Goal: Task Accomplishment & Management: Use online tool/utility

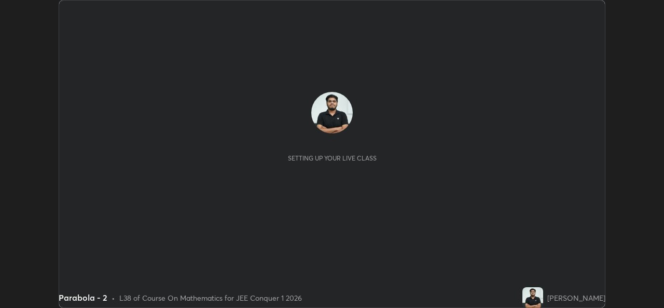
scroll to position [308, 664]
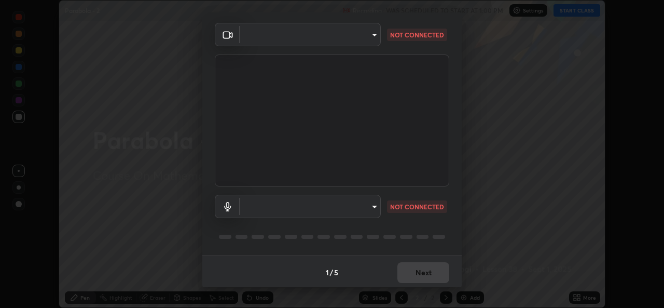
type input "b83fcbaa5aa05f3d9abd7ba45b5566f5f8b9b0dc3c34ab685f1834583bd00222"
type input "539d881b07cb98dc2f05a920cbd93df779e06b7cf5a3913fca54a35cce67d67e"
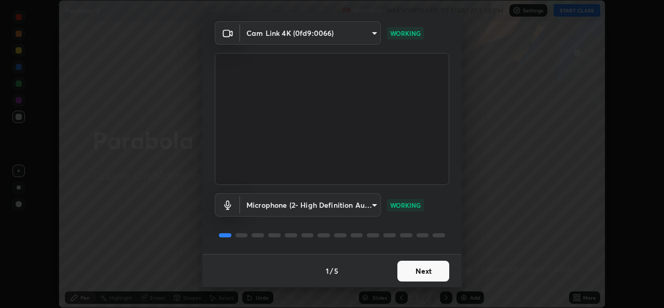
click at [411, 274] on button "Next" at bounding box center [424, 271] width 52 height 21
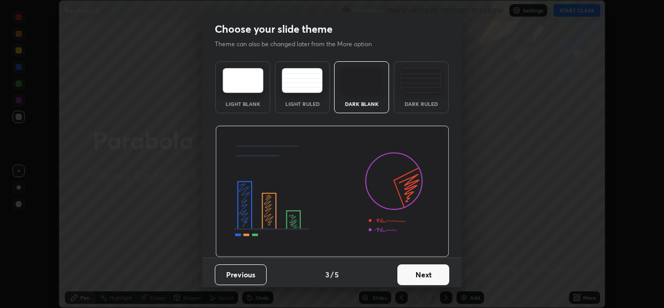
click at [417, 277] on button "Next" at bounding box center [424, 274] width 52 height 21
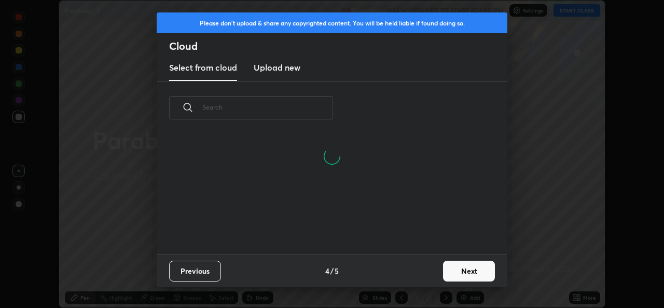
click at [447, 273] on button "Next" at bounding box center [469, 271] width 52 height 21
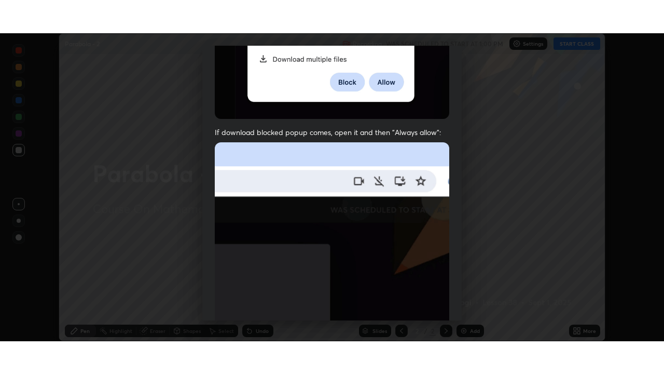
scroll to position [245, 0]
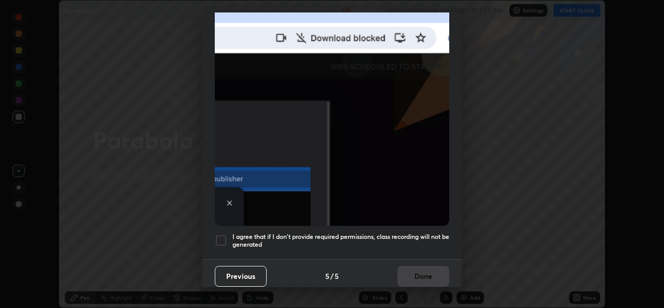
click at [219, 237] on div at bounding box center [221, 240] width 12 height 12
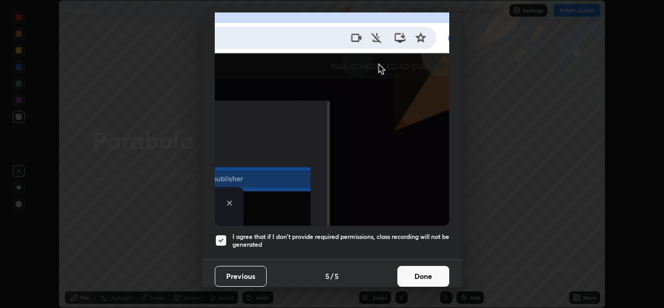
click at [412, 273] on button "Done" at bounding box center [424, 276] width 52 height 21
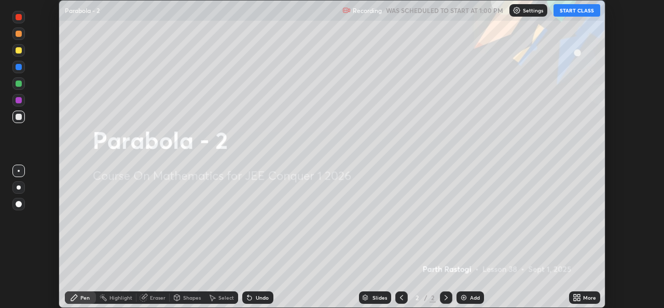
click at [473, 301] on div "Add" at bounding box center [471, 297] width 28 height 12
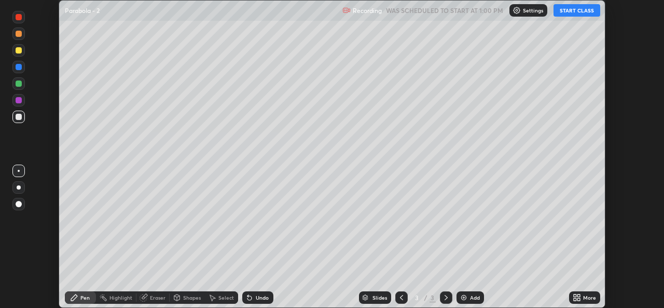
click at [571, 11] on button "START CLASS" at bounding box center [577, 10] width 47 height 12
click at [579, 299] on icon at bounding box center [579, 299] width 3 height 3
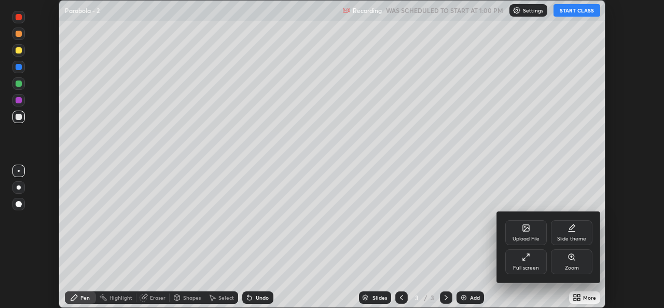
click at [528, 269] on div "Full screen" at bounding box center [526, 267] width 26 height 5
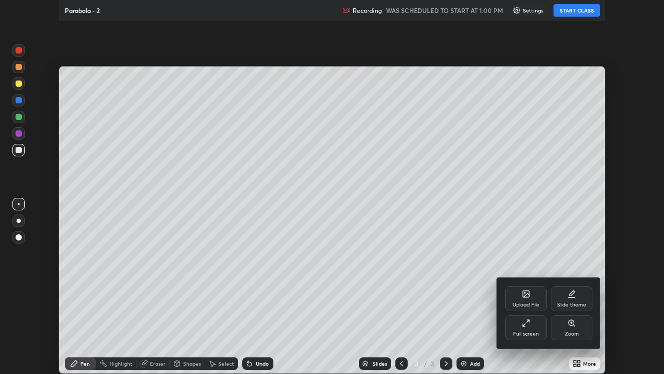
scroll to position [374, 664]
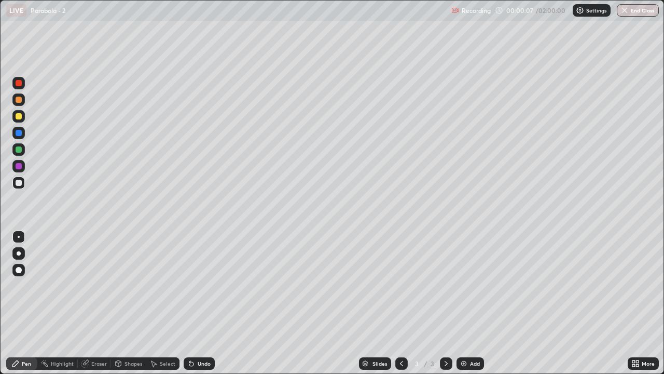
click at [19, 253] on div at bounding box center [19, 253] width 4 height 4
click at [18, 149] on div at bounding box center [19, 149] width 6 height 6
click at [19, 186] on div at bounding box center [18, 182] width 12 height 12
click at [16, 184] on div at bounding box center [19, 183] width 6 height 6
click at [127, 307] on div "Shapes" at bounding box center [128, 363] width 35 height 12
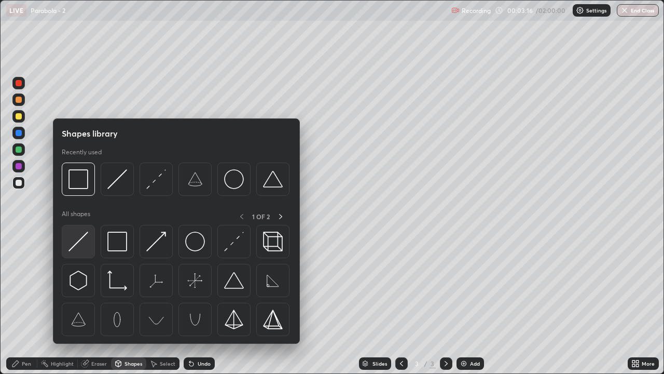
click at [75, 247] on img at bounding box center [79, 242] width 20 height 20
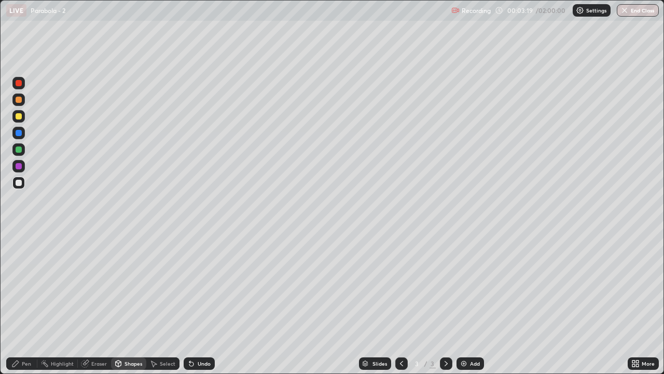
click at [21, 307] on div "Pen" at bounding box center [21, 363] width 31 height 12
click at [127, 307] on div "Shapes" at bounding box center [134, 363] width 18 height 5
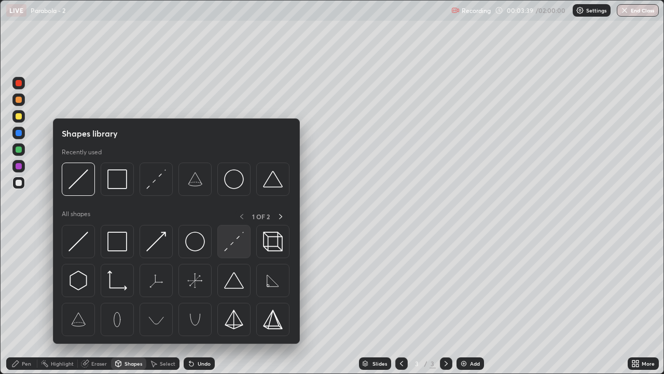
click at [232, 244] on img at bounding box center [234, 242] width 20 height 20
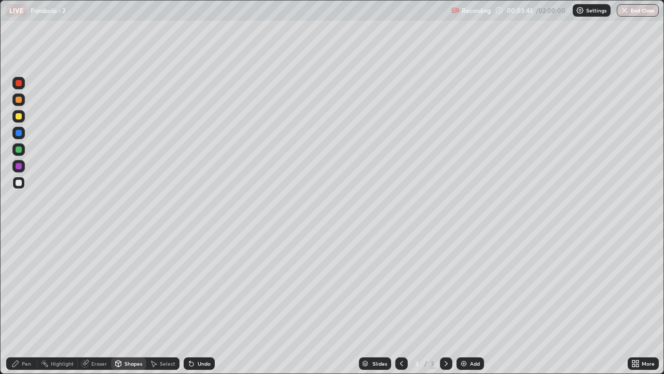
click at [21, 307] on div "Pen" at bounding box center [21, 363] width 31 height 12
click at [204, 307] on div "Undo" at bounding box center [204, 363] width 13 height 5
click at [474, 307] on div "Add" at bounding box center [475, 363] width 10 height 5
click at [20, 151] on div at bounding box center [19, 149] width 6 height 6
click at [21, 181] on div at bounding box center [19, 183] width 6 height 6
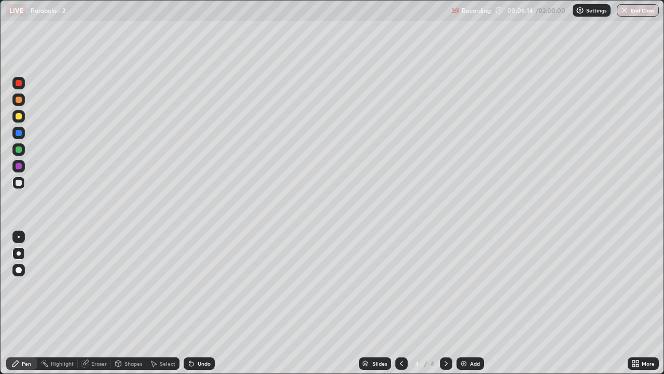
click at [199, 307] on div "Undo" at bounding box center [204, 363] width 13 height 5
click at [210, 307] on div "Undo" at bounding box center [199, 363] width 31 height 12
click at [18, 114] on div at bounding box center [19, 116] width 6 height 6
click at [127, 307] on div "Shapes" at bounding box center [128, 363] width 35 height 12
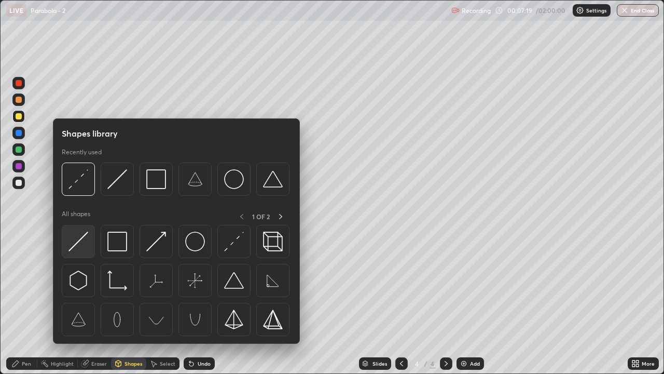
click at [79, 239] on img at bounding box center [79, 242] width 20 height 20
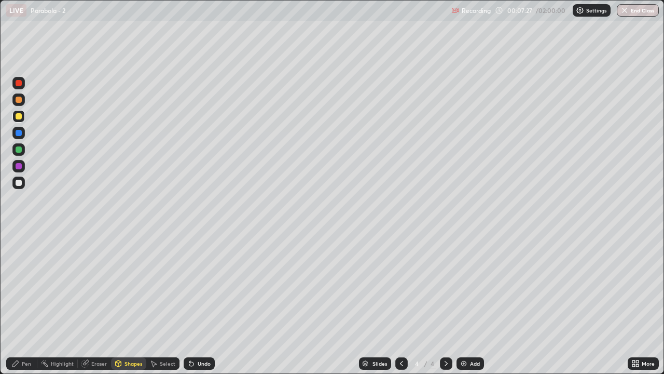
click at [205, 307] on div "Undo" at bounding box center [204, 363] width 13 height 5
click at [125, 307] on div "Shapes" at bounding box center [128, 363] width 35 height 12
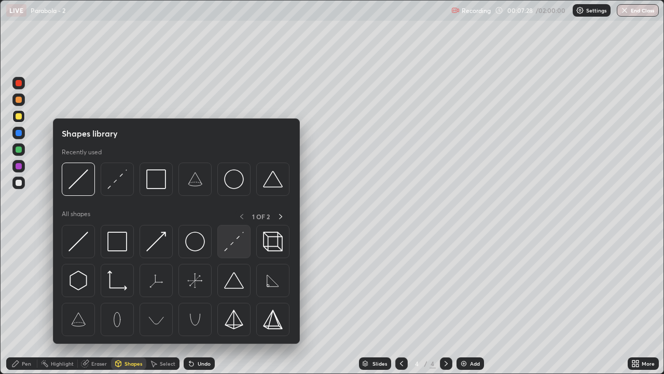
click at [230, 236] on img at bounding box center [234, 242] width 20 height 20
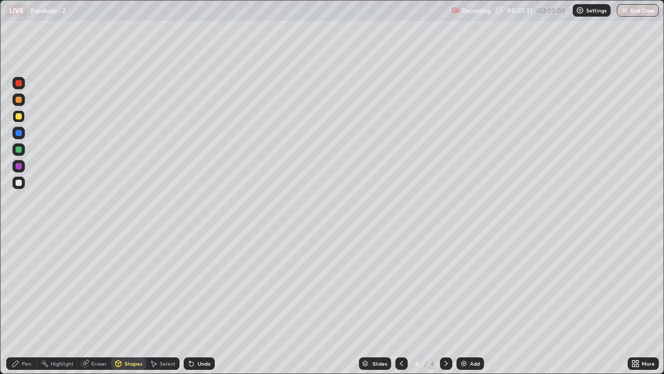
click at [21, 307] on div "Pen" at bounding box center [21, 363] width 31 height 12
click at [128, 307] on div "Shapes" at bounding box center [128, 363] width 35 height 12
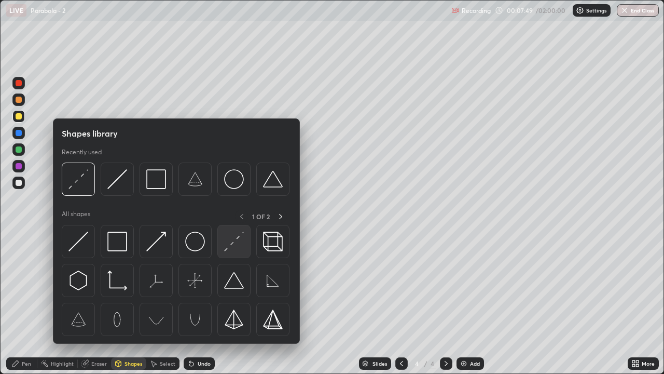
click at [228, 246] on img at bounding box center [234, 242] width 20 height 20
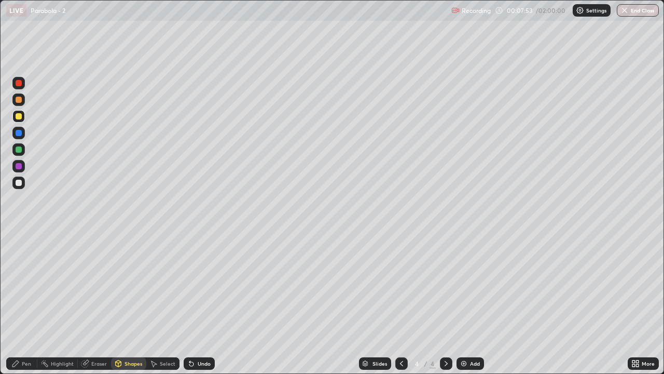
click at [26, 307] on div "Pen" at bounding box center [21, 363] width 31 height 12
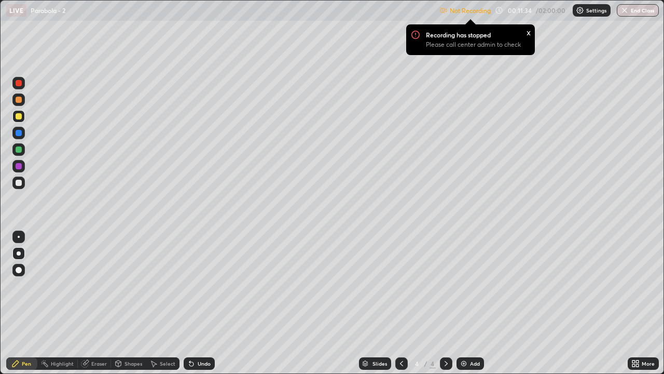
click at [587, 10] on p "Settings" at bounding box center [597, 10] width 20 height 5
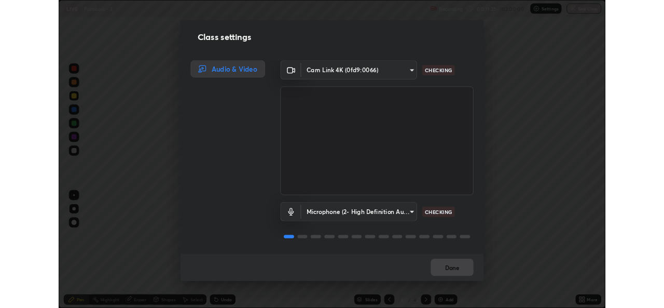
scroll to position [1, 0]
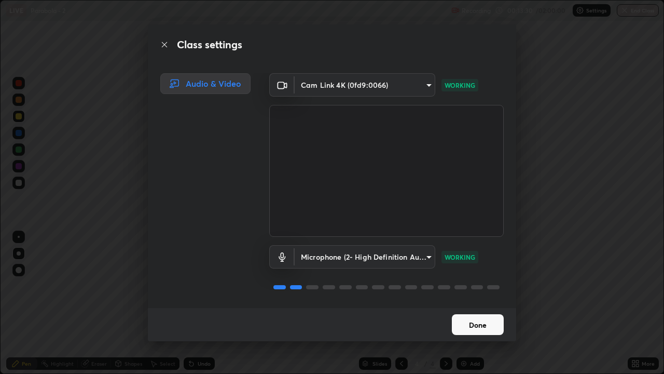
click at [479, 307] on button "Done" at bounding box center [478, 324] width 52 height 21
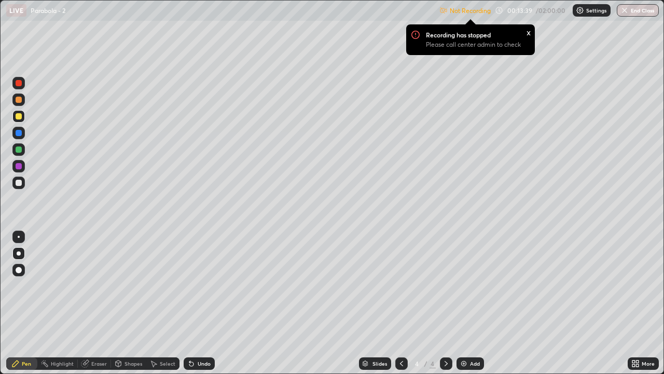
click at [639, 307] on icon at bounding box center [637, 365] width 3 height 3
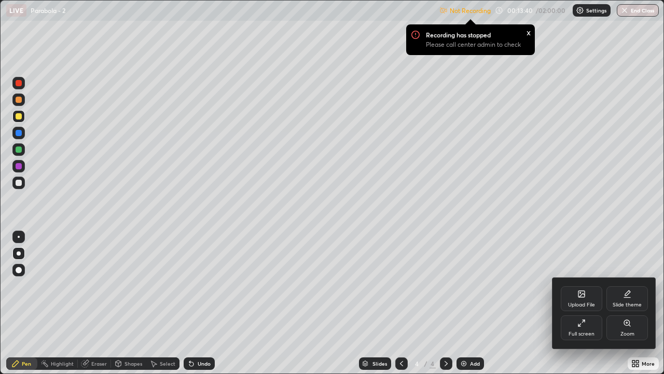
click at [582, 307] on icon at bounding box center [582, 323] width 8 height 8
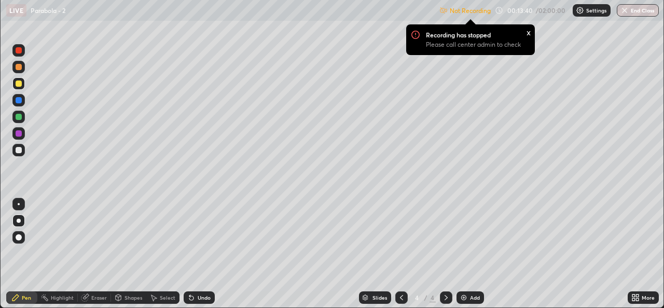
scroll to position [51604, 51247]
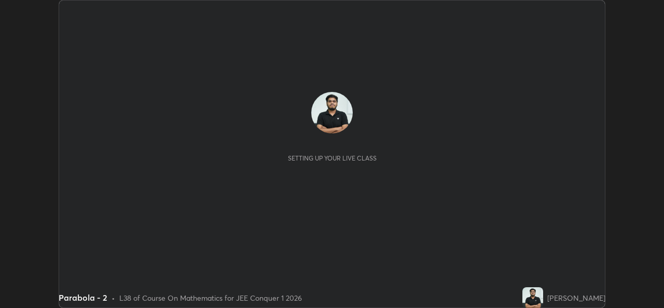
scroll to position [308, 664]
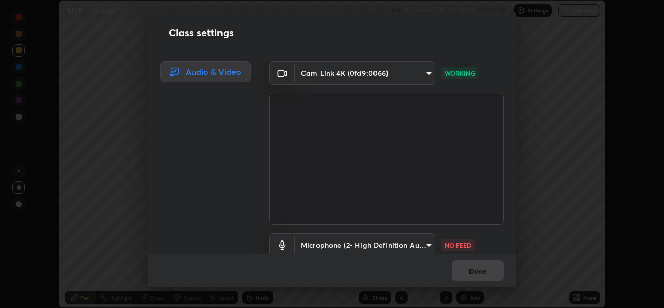
click at [422, 247] on body "Erase all LIVE Parabola - 2 Recording 00:14:03 / 02:00:00 Settings End Class Se…" at bounding box center [332, 154] width 664 height 308
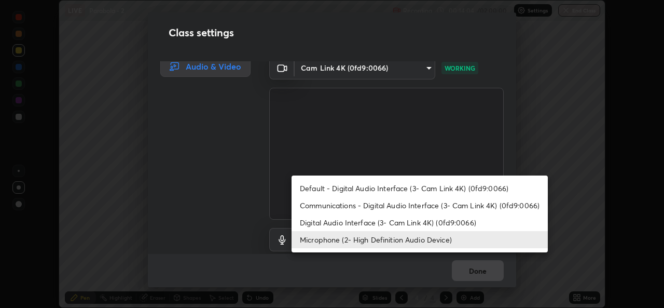
click at [403, 205] on li "Communications - Digital Audio Interface (3- Cam Link 4K) (0fd9:0066)" at bounding box center [420, 205] width 256 height 17
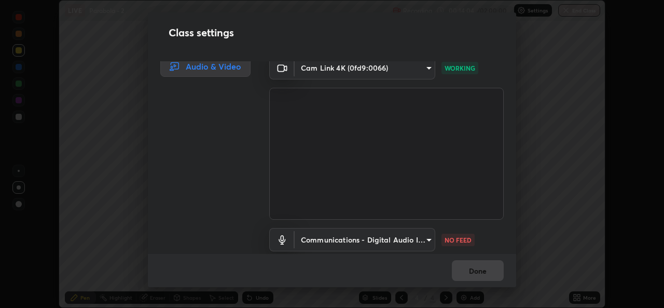
click at [386, 238] on body "Erase all LIVE Parabola - 2 Recording 00:14:04 / 02:00:00 Settings End Class Se…" at bounding box center [332, 154] width 664 height 308
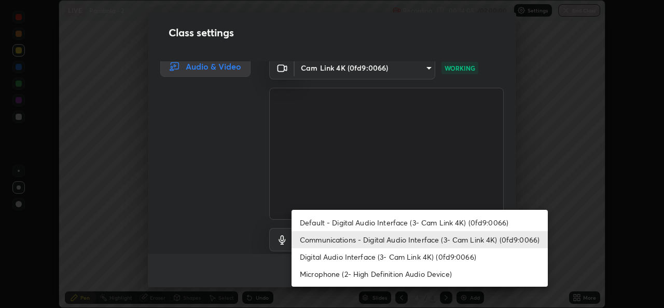
click at [375, 274] on li "Microphone (2- High Definition Audio Device)" at bounding box center [420, 273] width 256 height 17
type input "539d881b07cb98dc2f05a920cbd93df779e06b7cf5a3913fca54a35cce67d67e"
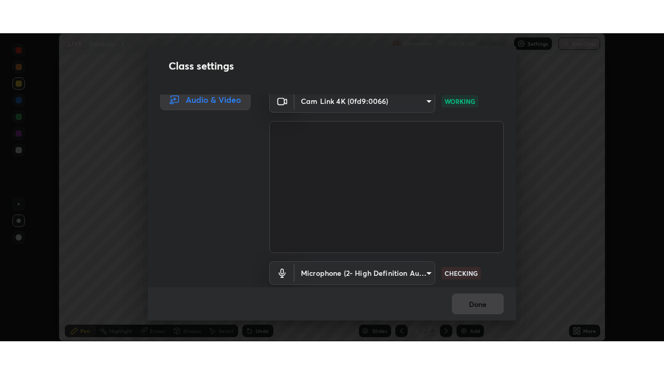
scroll to position [43, 0]
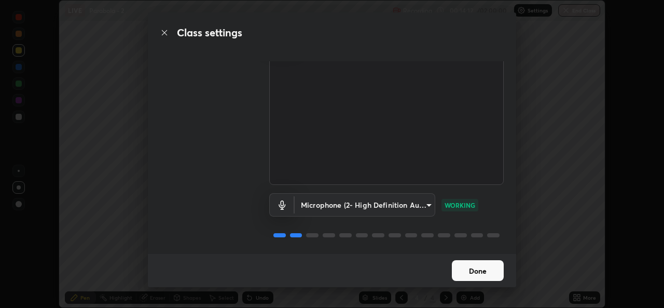
click at [481, 269] on button "Done" at bounding box center [478, 270] width 52 height 21
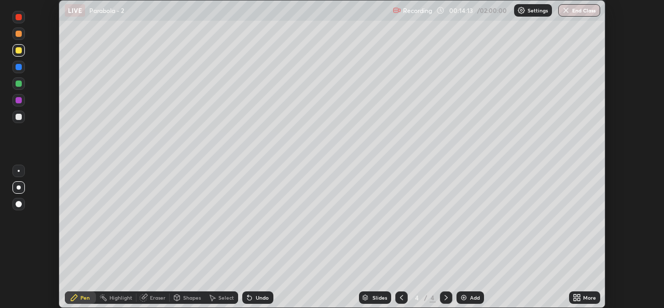
click at [577, 300] on icon at bounding box center [577, 297] width 8 height 8
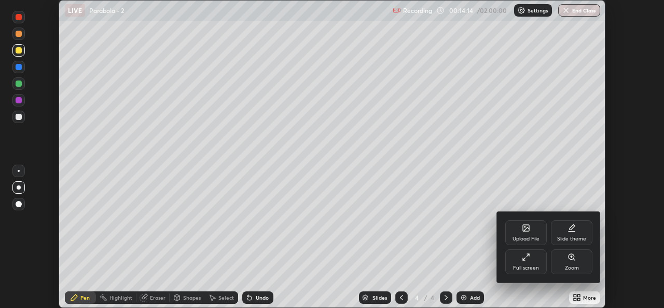
click at [528, 266] on div "Full screen" at bounding box center [526, 267] width 26 height 5
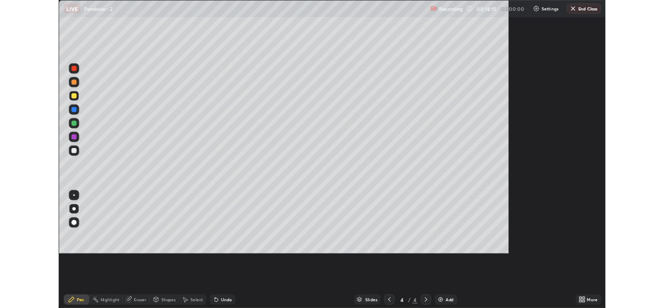
scroll to position [374, 664]
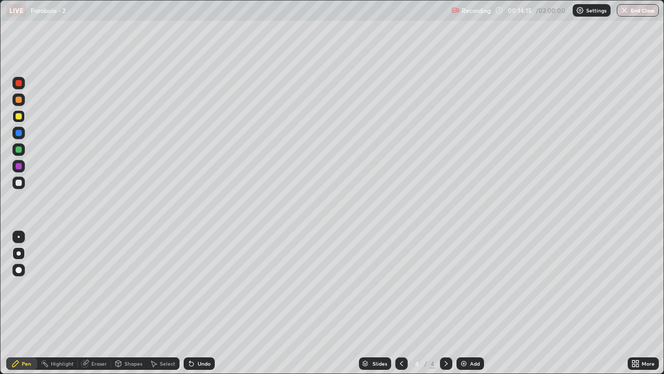
click at [475, 307] on div "Add" at bounding box center [471, 363] width 28 height 12
click at [399, 307] on div at bounding box center [402, 363] width 12 height 12
click at [445, 307] on div at bounding box center [446, 363] width 12 height 12
click at [125, 307] on div "Shapes" at bounding box center [128, 363] width 35 height 12
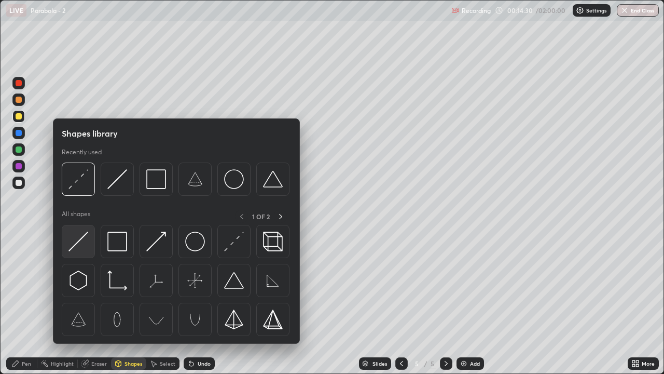
click at [80, 246] on img at bounding box center [79, 242] width 20 height 20
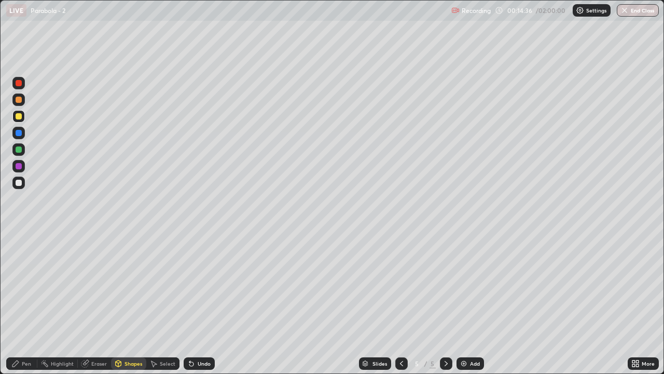
click at [19, 184] on div at bounding box center [19, 183] width 6 height 6
click at [16, 307] on div "Pen" at bounding box center [21, 363] width 31 height 12
click at [129, 307] on div "Shapes" at bounding box center [128, 363] width 35 height 12
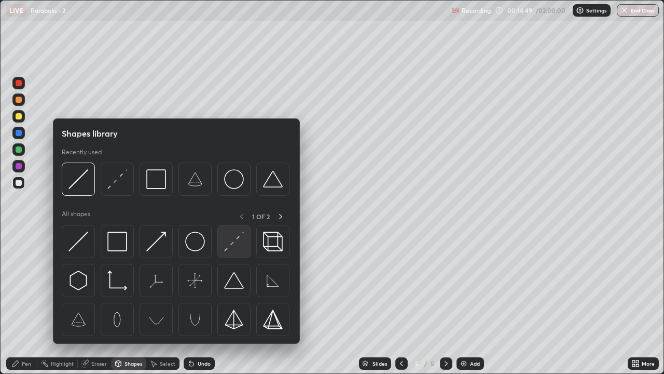
click at [226, 240] on img at bounding box center [234, 242] width 20 height 20
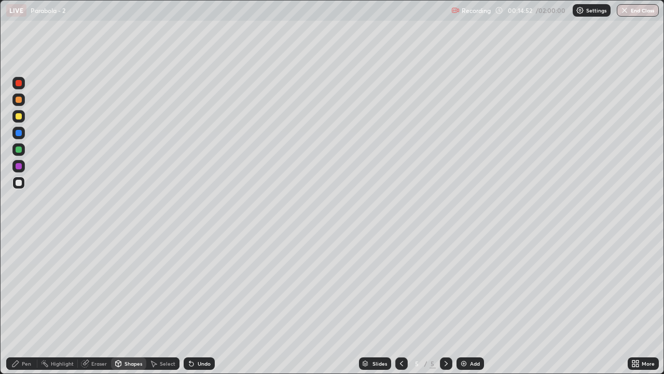
click at [21, 307] on div "Pen" at bounding box center [21, 363] width 31 height 12
click at [208, 307] on div "Undo" at bounding box center [199, 363] width 31 height 12
click at [203, 307] on div "Undo" at bounding box center [204, 363] width 13 height 5
click at [199, 307] on div "Undo" at bounding box center [199, 363] width 31 height 12
click at [198, 307] on div "Undo" at bounding box center [199, 363] width 31 height 12
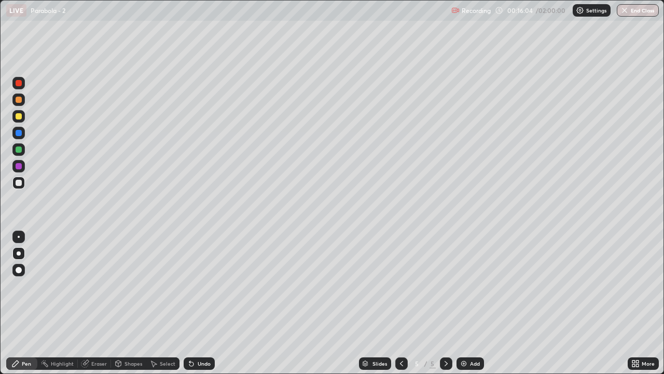
click at [198, 307] on div "Undo" at bounding box center [199, 363] width 31 height 12
click at [200, 307] on div "Undo" at bounding box center [199, 363] width 31 height 12
click at [199, 307] on div "Undo" at bounding box center [199, 363] width 31 height 12
click at [197, 307] on div "Undo" at bounding box center [199, 363] width 31 height 12
click at [127, 307] on div "Shapes" at bounding box center [128, 363] width 35 height 12
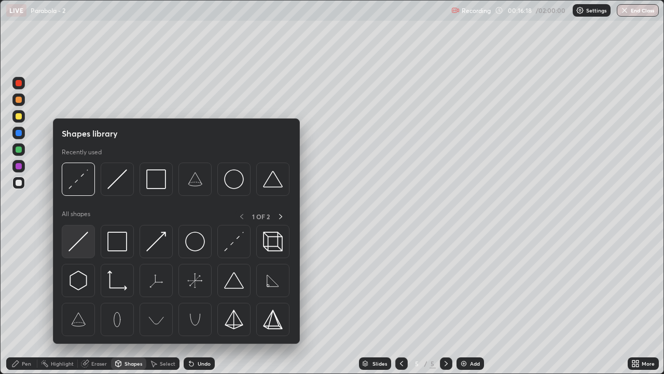
click at [74, 244] on img at bounding box center [79, 242] width 20 height 20
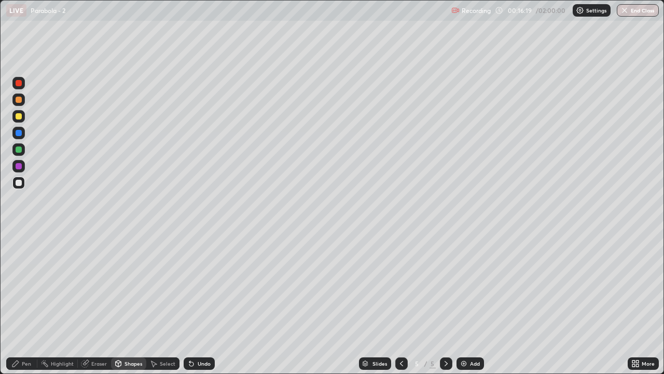
click at [19, 99] on div at bounding box center [19, 100] width 6 height 6
click at [208, 307] on div "Undo" at bounding box center [199, 363] width 31 height 12
click at [21, 307] on div "Pen" at bounding box center [21, 363] width 31 height 12
click at [124, 307] on div "Shapes" at bounding box center [128, 363] width 35 height 12
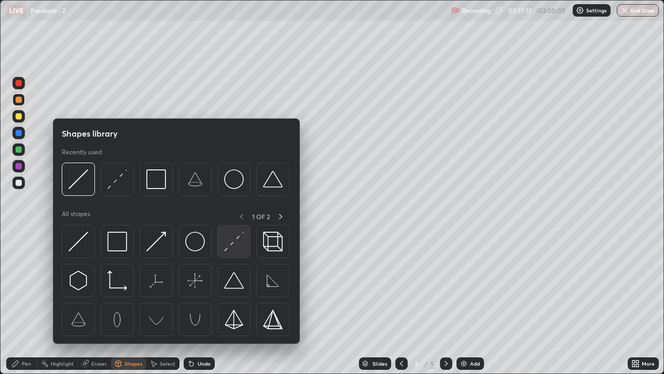
click at [237, 243] on img at bounding box center [234, 242] width 20 height 20
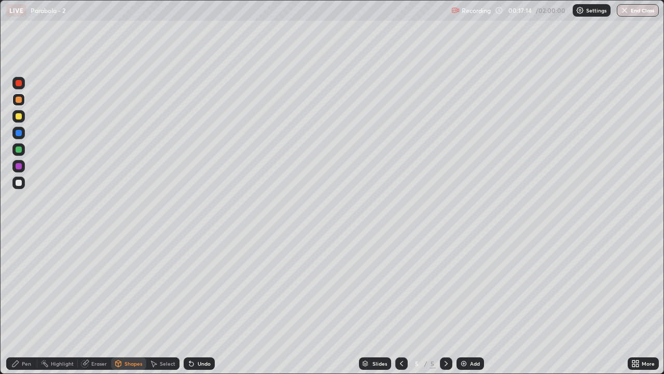
click at [19, 117] on div at bounding box center [19, 116] width 6 height 6
click at [21, 116] on div at bounding box center [19, 116] width 6 height 6
click at [21, 167] on div at bounding box center [19, 166] width 6 height 6
click at [131, 307] on div "Shapes" at bounding box center [128, 363] width 35 height 12
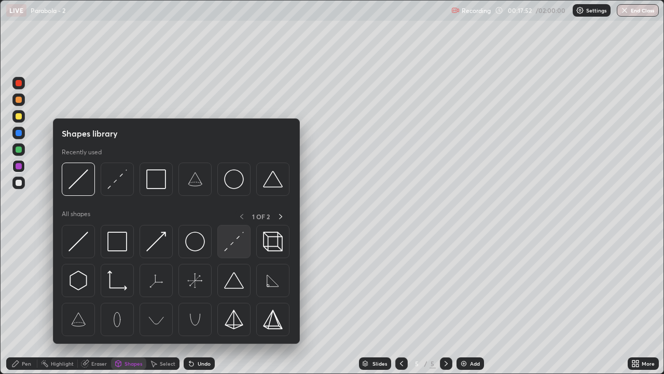
click at [236, 242] on img at bounding box center [234, 242] width 20 height 20
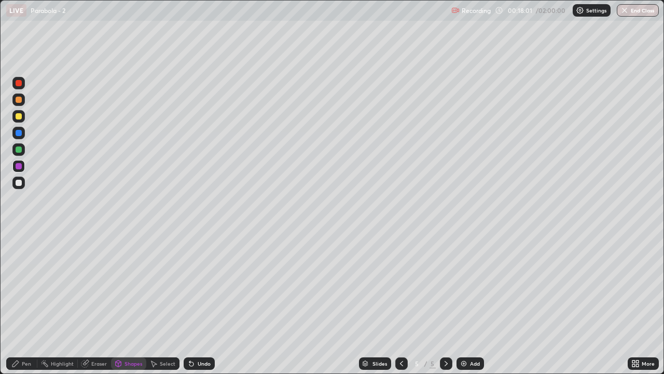
click at [21, 307] on div "Pen" at bounding box center [21, 363] width 31 height 12
click at [18, 148] on div at bounding box center [19, 149] width 6 height 6
click at [201, 307] on div "Undo" at bounding box center [199, 363] width 31 height 12
click at [130, 307] on div "Shapes" at bounding box center [128, 363] width 35 height 12
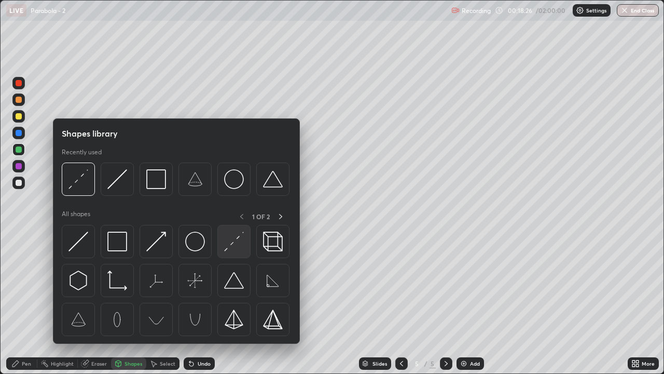
click at [242, 241] on img at bounding box center [234, 242] width 20 height 20
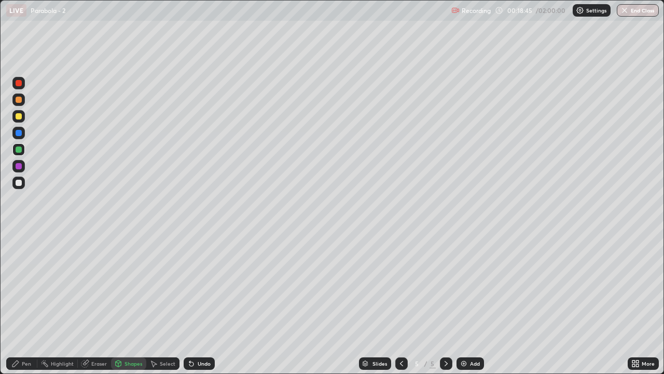
click at [18, 307] on div "Pen" at bounding box center [21, 363] width 31 height 12
click at [477, 307] on div "Add" at bounding box center [471, 363] width 28 height 12
click at [23, 184] on div at bounding box center [18, 182] width 12 height 12
click at [400, 307] on icon at bounding box center [402, 363] width 8 height 8
click at [131, 307] on div "Shapes" at bounding box center [134, 363] width 18 height 5
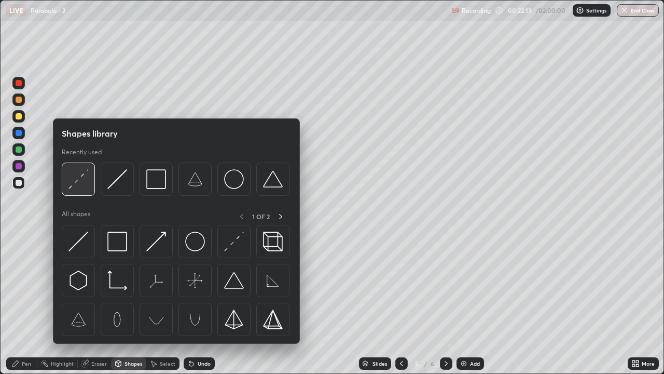
click at [78, 180] on img at bounding box center [79, 179] width 20 height 20
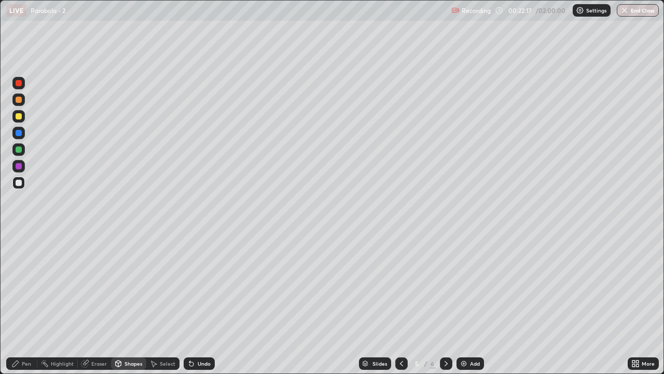
click at [19, 82] on div at bounding box center [19, 83] width 6 height 6
click at [21, 307] on div "Pen" at bounding box center [21, 363] width 31 height 12
click at [198, 307] on div "Undo" at bounding box center [204, 363] width 13 height 5
click at [198, 307] on div "Undo" at bounding box center [199, 363] width 31 height 12
click at [196, 307] on div "Undo" at bounding box center [199, 363] width 31 height 12
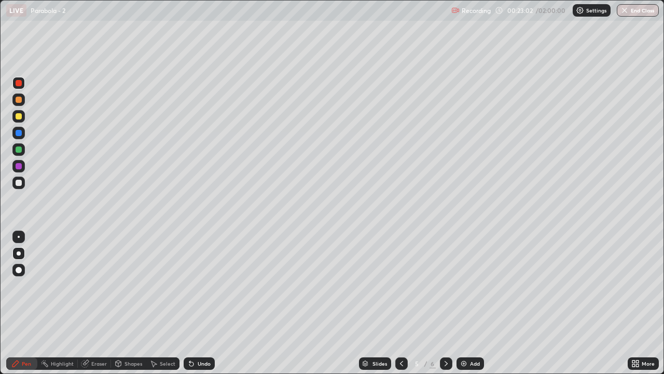
click at [196, 307] on div "Undo" at bounding box center [199, 363] width 31 height 12
click at [199, 307] on div "Undo" at bounding box center [199, 363] width 31 height 12
click at [445, 307] on icon at bounding box center [446, 363] width 8 height 8
click at [129, 307] on div "Shapes" at bounding box center [134, 363] width 18 height 5
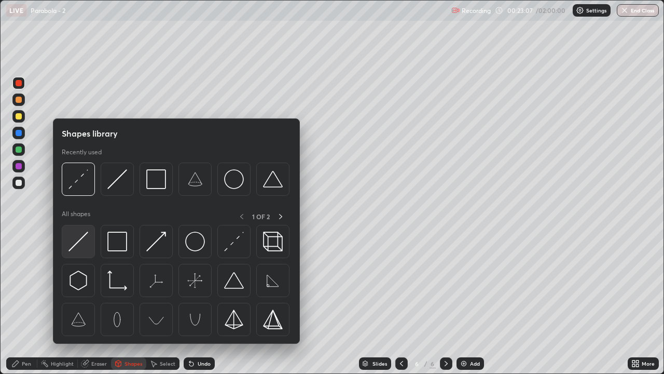
click at [80, 247] on img at bounding box center [79, 242] width 20 height 20
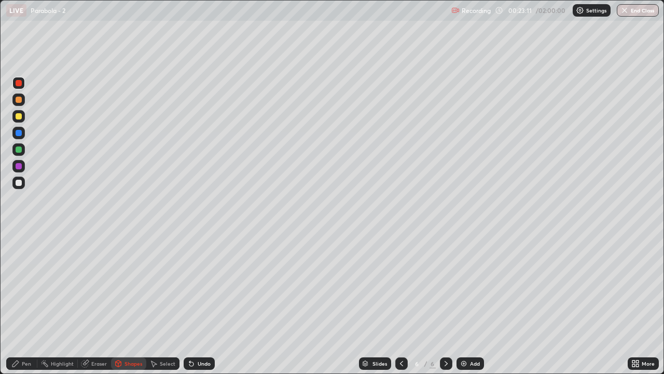
click at [134, 307] on div "Shapes" at bounding box center [128, 363] width 35 height 12
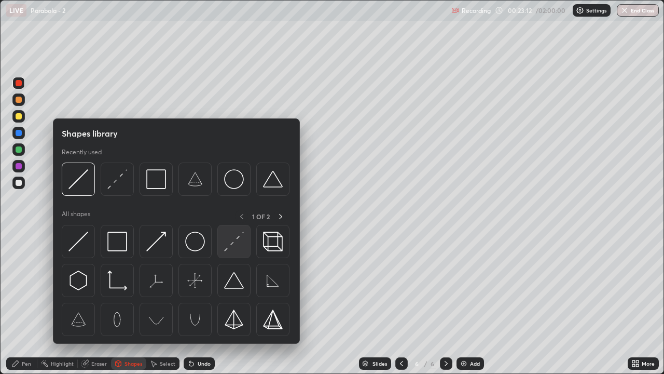
click at [239, 247] on img at bounding box center [234, 242] width 20 height 20
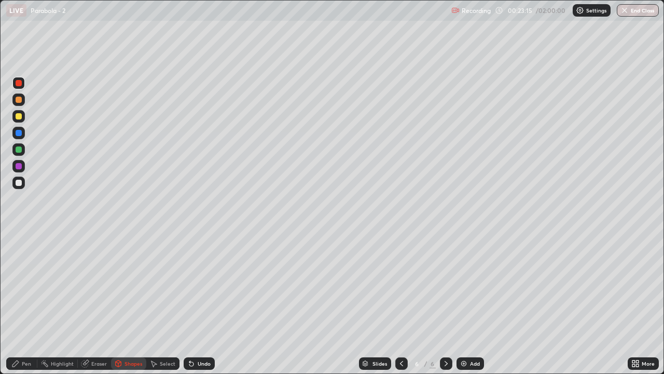
click at [24, 307] on div "Pen" at bounding box center [26, 363] width 9 height 5
click at [19, 182] on div at bounding box center [19, 183] width 6 height 6
click at [129, 307] on div "Shapes" at bounding box center [128, 363] width 35 height 12
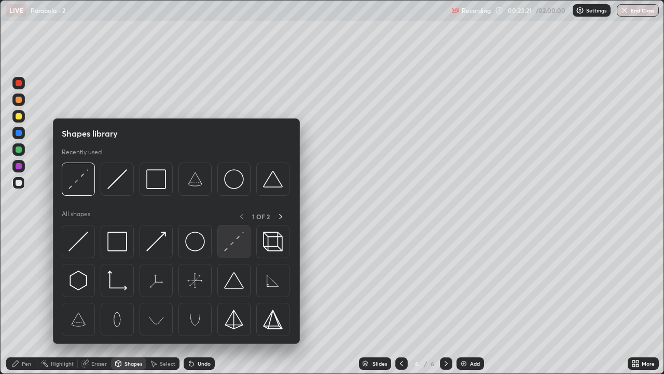
click at [238, 243] on img at bounding box center [234, 242] width 20 height 20
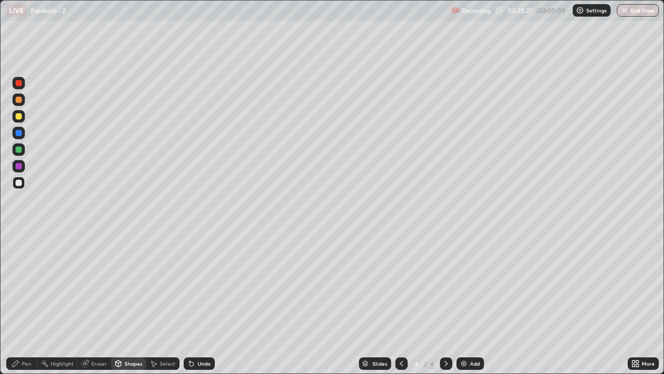
click at [20, 307] on div "Pen" at bounding box center [21, 363] width 31 height 12
click at [476, 307] on div "Add" at bounding box center [475, 363] width 10 height 5
click at [24, 119] on div at bounding box center [18, 116] width 12 height 12
click at [399, 307] on icon at bounding box center [402, 363] width 8 height 8
click at [445, 307] on icon at bounding box center [446, 363] width 8 height 8
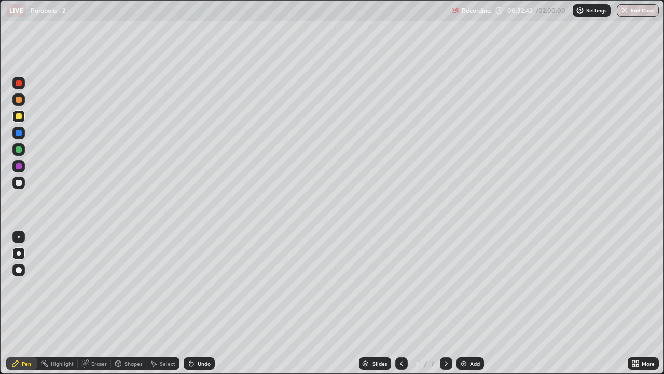
click at [18, 151] on div at bounding box center [19, 149] width 6 height 6
click at [400, 307] on div at bounding box center [402, 363] width 12 height 12
click at [397, 307] on div at bounding box center [402, 363] width 12 height 12
click at [446, 307] on icon at bounding box center [446, 363] width 8 height 8
click at [446, 307] on div at bounding box center [446, 363] width 12 height 21
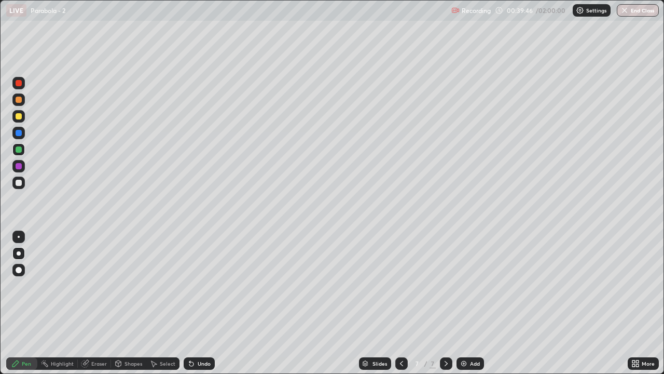
click at [470, 307] on div "Add" at bounding box center [471, 363] width 28 height 12
click at [17, 182] on div at bounding box center [19, 183] width 6 height 6
click at [20, 150] on div at bounding box center [19, 149] width 6 height 6
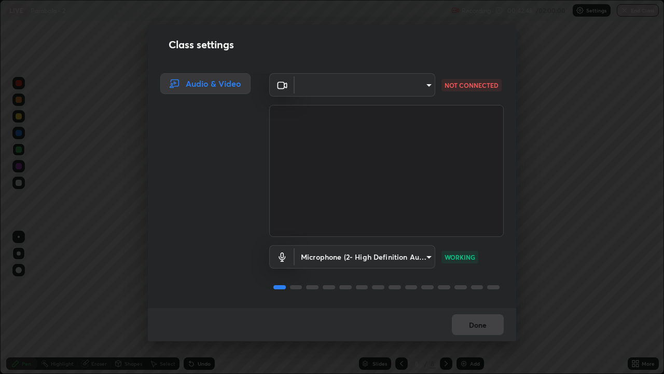
click at [425, 84] on body "Erase all LIVE Parabola - 2 Recording 00:42:48 / 02:00:00 Settings End Class Se…" at bounding box center [332, 187] width 664 height 374
click at [385, 77] on ul at bounding box center [362, 77] width 140 height 8
click at [398, 91] on div at bounding box center [332, 187] width 664 height 374
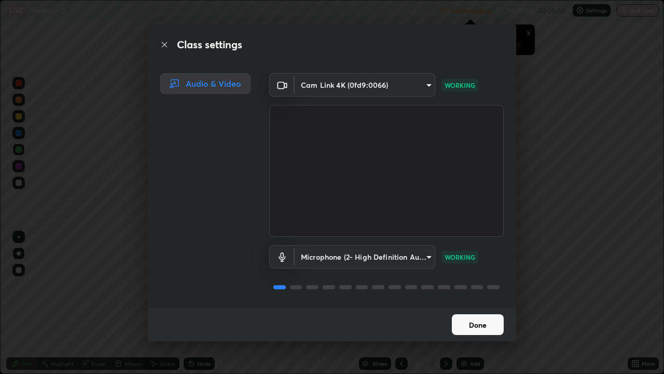
click at [479, 307] on button "Done" at bounding box center [478, 324] width 52 height 21
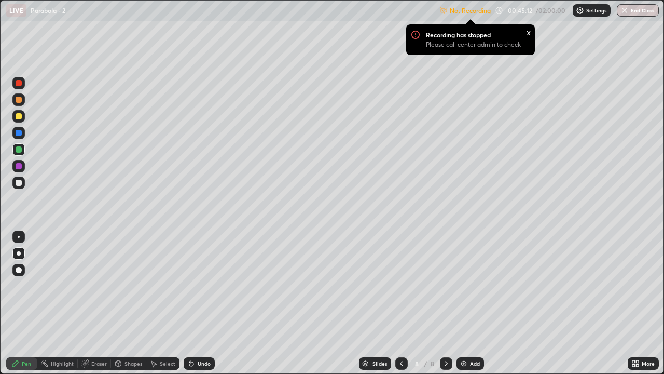
click at [529, 33] on div "x" at bounding box center [529, 31] width 4 height 11
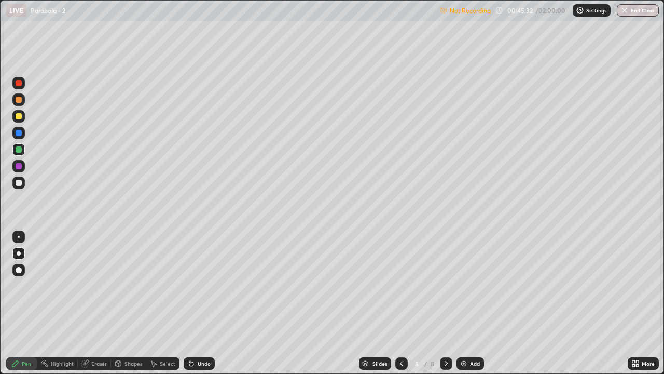
click at [21, 181] on div at bounding box center [19, 183] width 6 height 6
click at [20, 116] on div at bounding box center [19, 116] width 6 height 6
click at [93, 307] on div "Eraser" at bounding box center [94, 363] width 33 height 12
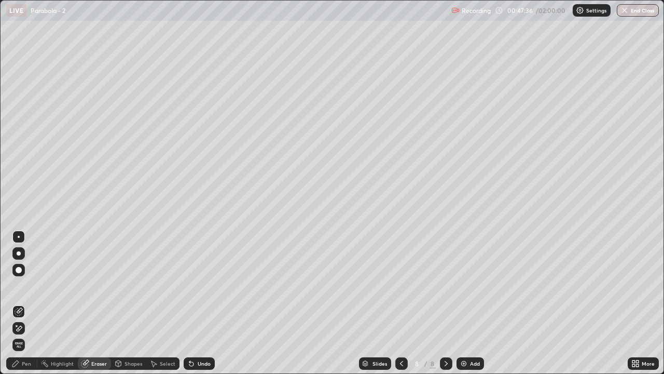
click at [24, 307] on div "Pen" at bounding box center [21, 363] width 31 height 12
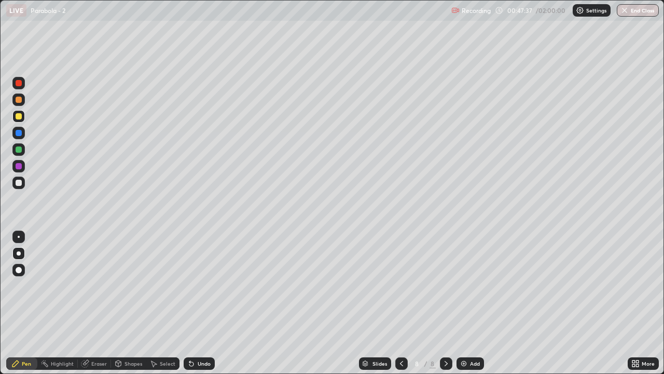
click at [96, 307] on div "Eraser" at bounding box center [94, 363] width 33 height 12
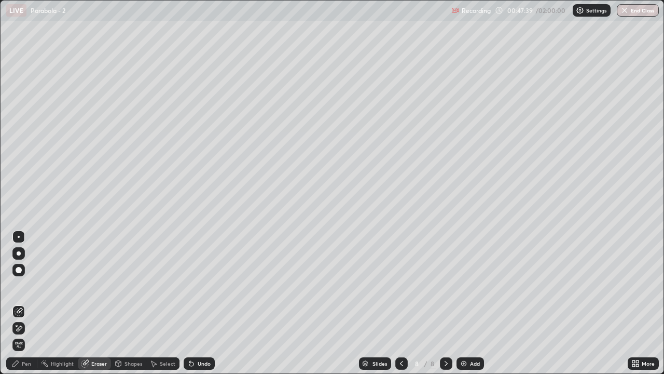
click at [19, 307] on div "Pen" at bounding box center [21, 363] width 31 height 12
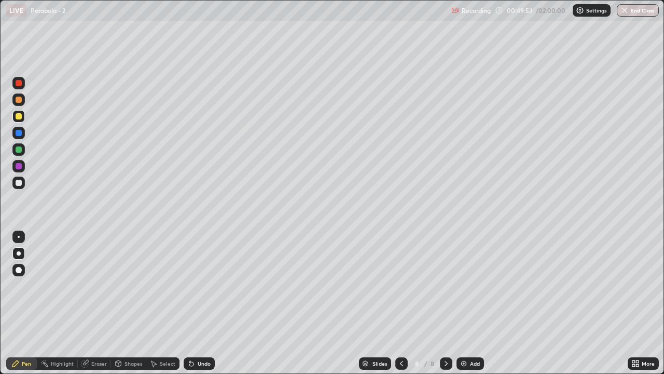
click at [98, 307] on div "Eraser" at bounding box center [99, 363] width 16 height 5
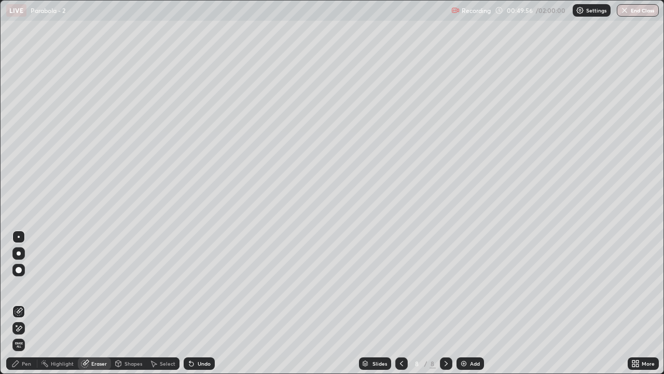
click at [24, 307] on div "Pen" at bounding box center [21, 363] width 31 height 12
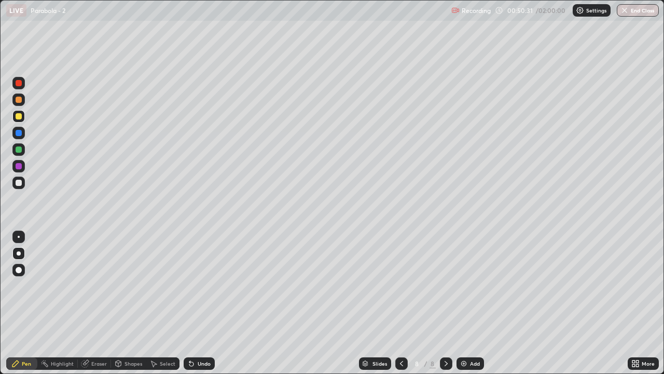
click at [400, 307] on icon at bounding box center [402, 363] width 8 height 8
click at [399, 307] on div at bounding box center [402, 363] width 12 height 12
click at [398, 307] on div at bounding box center [402, 363] width 12 height 21
click at [445, 307] on icon at bounding box center [446, 363] width 8 height 8
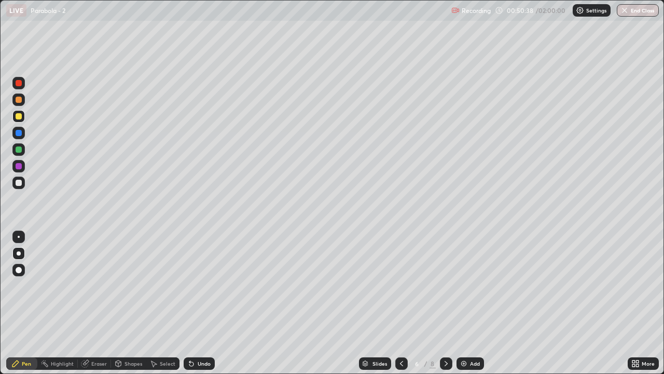
click at [443, 307] on div at bounding box center [446, 363] width 12 height 12
click at [446, 307] on div at bounding box center [446, 363] width 12 height 12
click at [449, 307] on div at bounding box center [446, 363] width 12 height 12
click at [401, 307] on icon at bounding box center [402, 363] width 8 height 8
click at [399, 307] on div at bounding box center [402, 363] width 12 height 12
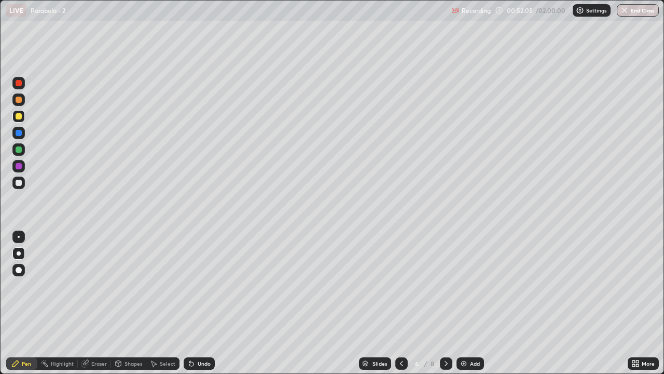
click at [400, 307] on icon at bounding box center [402, 363] width 8 height 8
click at [446, 307] on div at bounding box center [446, 363] width 12 height 12
click at [445, 307] on div at bounding box center [446, 363] width 12 height 12
click at [445, 307] on div at bounding box center [446, 363] width 12 height 21
click at [447, 307] on div at bounding box center [446, 363] width 12 height 21
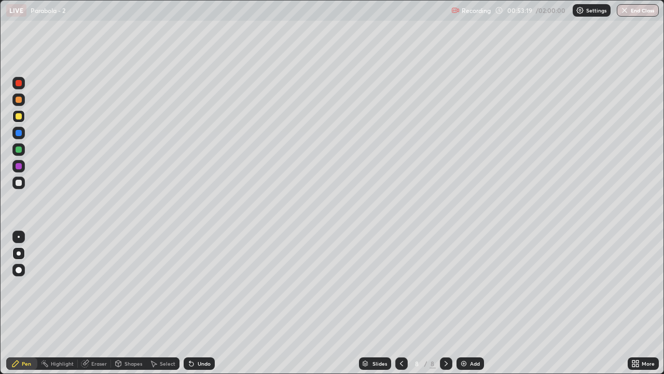
click at [19, 150] on div at bounding box center [19, 149] width 6 height 6
click at [127, 307] on div "Shapes" at bounding box center [134, 363] width 18 height 5
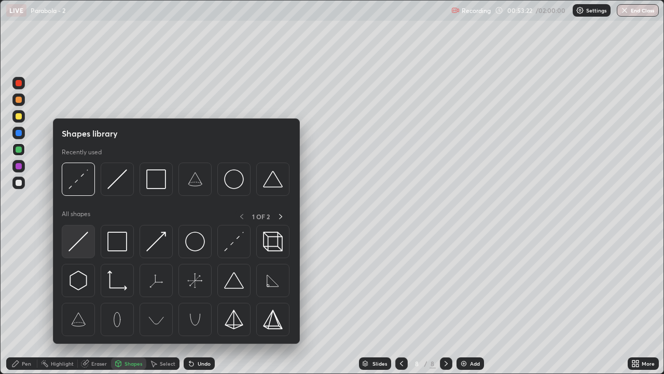
click at [81, 243] on img at bounding box center [79, 242] width 20 height 20
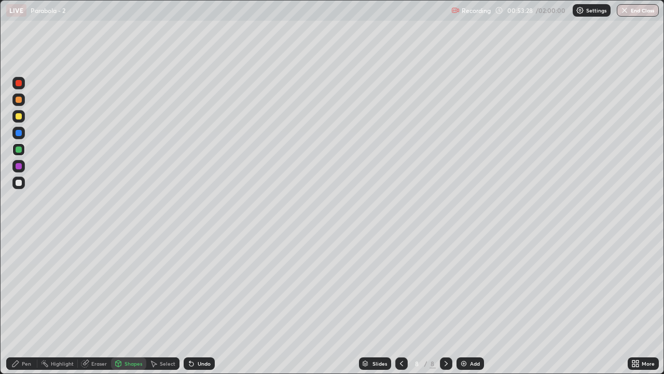
click at [20, 183] on div at bounding box center [19, 183] width 6 height 6
click at [26, 307] on div "Pen" at bounding box center [26, 363] width 9 height 5
click at [200, 307] on div "Undo" at bounding box center [204, 363] width 13 height 5
click at [131, 307] on div "Shapes" at bounding box center [128, 363] width 35 height 12
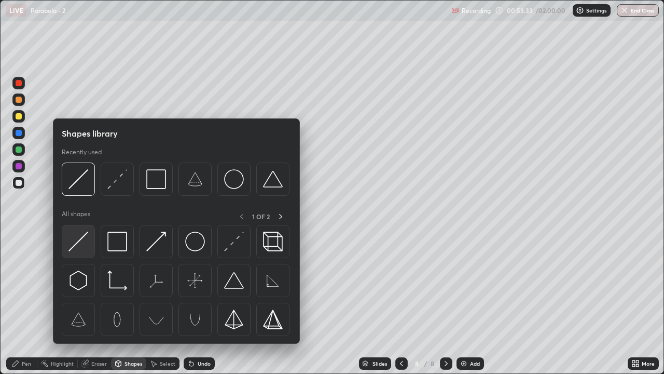
click at [79, 248] on img at bounding box center [79, 242] width 20 height 20
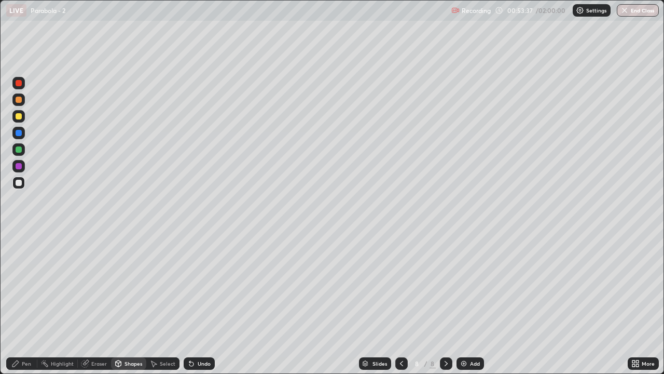
click at [21, 307] on div "Pen" at bounding box center [21, 363] width 31 height 12
click at [125, 307] on div "Shapes" at bounding box center [128, 363] width 35 height 12
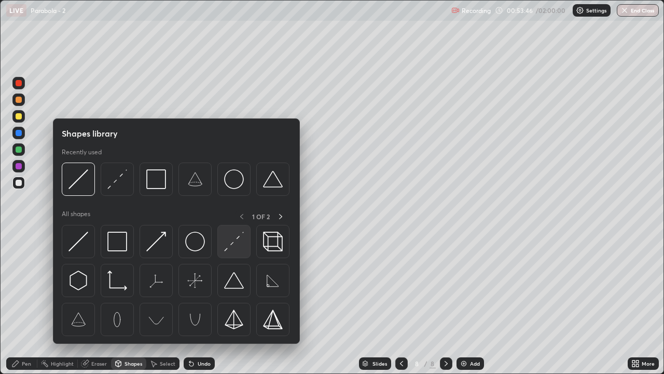
click at [233, 245] on img at bounding box center [234, 242] width 20 height 20
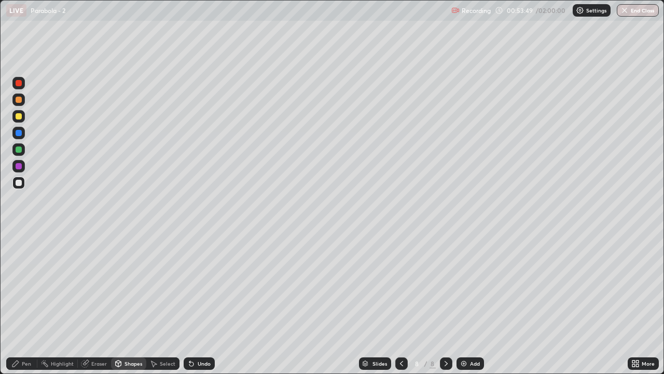
click at [23, 307] on div "Pen" at bounding box center [21, 363] width 31 height 12
click at [17, 96] on div at bounding box center [18, 99] width 12 height 12
click at [92, 307] on div "Eraser" at bounding box center [99, 363] width 16 height 5
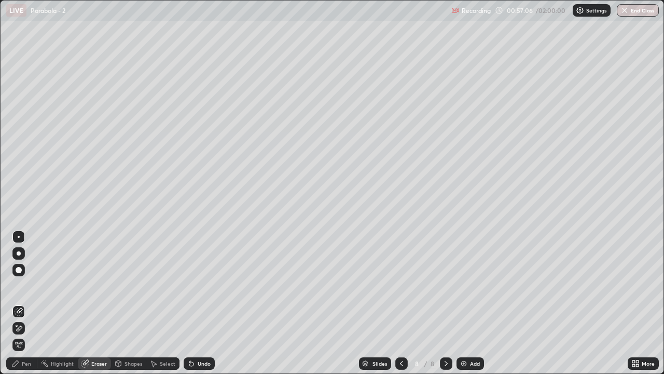
click at [18, 307] on icon at bounding box center [19, 328] width 8 height 9
click at [200, 307] on div "Undo" at bounding box center [199, 363] width 31 height 12
click at [26, 307] on div "Pen" at bounding box center [21, 363] width 31 height 12
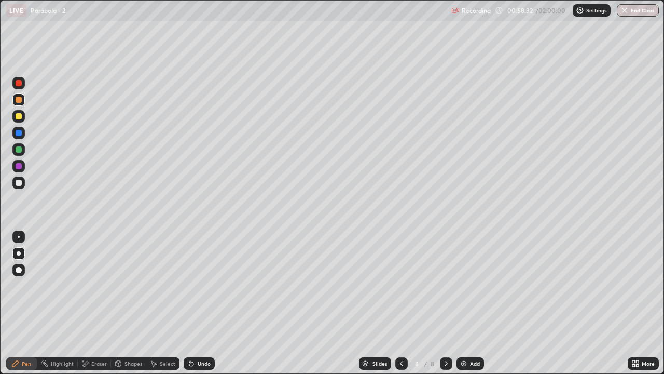
click at [470, 307] on div "Add" at bounding box center [471, 363] width 28 height 12
click at [20, 117] on div at bounding box center [19, 116] width 6 height 6
click at [210, 307] on div "Undo" at bounding box center [199, 363] width 31 height 12
click at [211, 307] on div "Undo" at bounding box center [199, 363] width 31 height 12
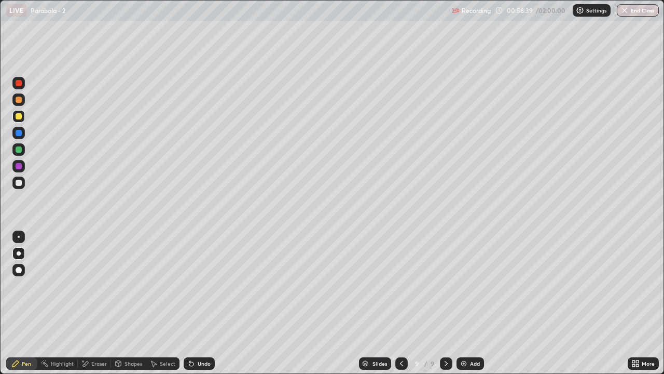
click at [213, 307] on div "Undo" at bounding box center [199, 363] width 31 height 12
click at [211, 307] on div "Undo" at bounding box center [199, 363] width 31 height 12
click at [207, 307] on div "Undo" at bounding box center [199, 363] width 31 height 12
click at [130, 307] on div "Shapes" at bounding box center [134, 363] width 18 height 5
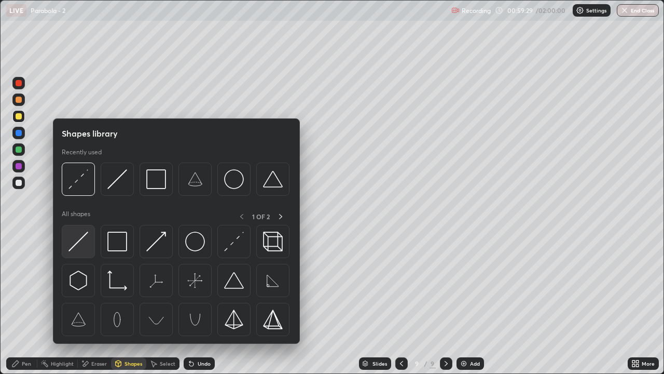
click at [83, 253] on div at bounding box center [78, 241] width 33 height 33
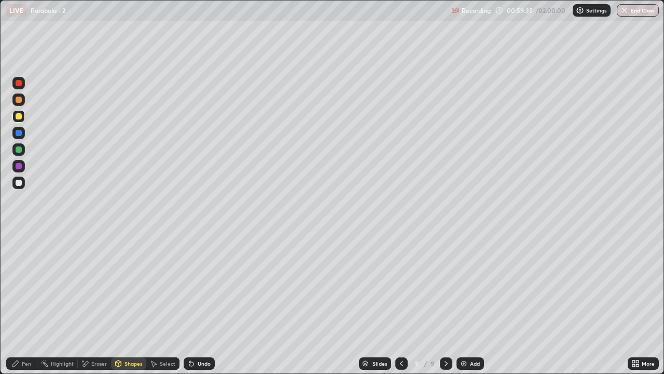
click at [25, 307] on div "Pen" at bounding box center [21, 363] width 31 height 12
click at [21, 186] on div at bounding box center [18, 182] width 12 height 12
click at [197, 307] on div "Undo" at bounding box center [199, 363] width 31 height 12
click at [198, 307] on div "Undo" at bounding box center [199, 363] width 31 height 12
click at [122, 307] on div "Shapes" at bounding box center [128, 363] width 35 height 12
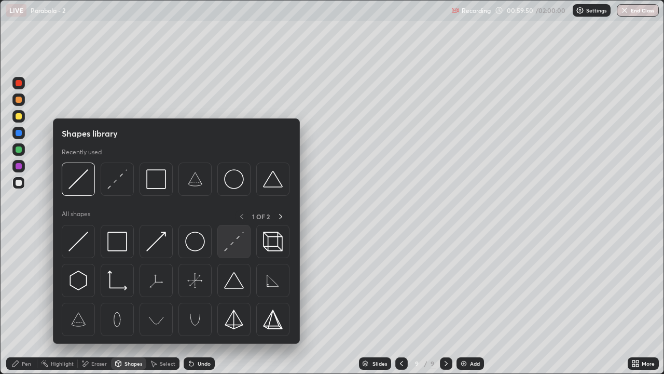
click at [227, 238] on img at bounding box center [234, 242] width 20 height 20
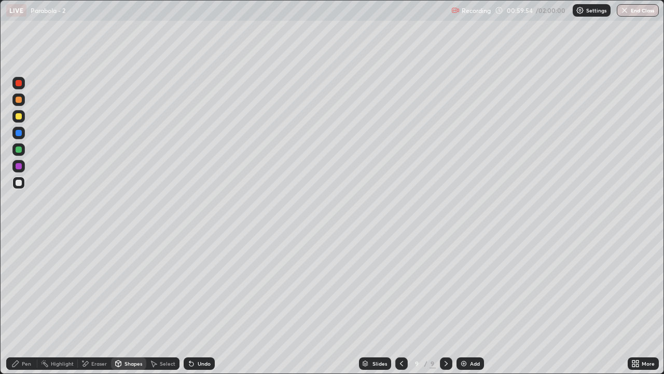
click at [18, 307] on icon at bounding box center [15, 363] width 8 height 8
click at [18, 152] on div at bounding box center [19, 149] width 6 height 6
click at [473, 307] on div "Add" at bounding box center [471, 363] width 28 height 12
click at [198, 307] on div "Undo" at bounding box center [199, 363] width 31 height 12
click at [197, 307] on div "Undo" at bounding box center [199, 363] width 31 height 12
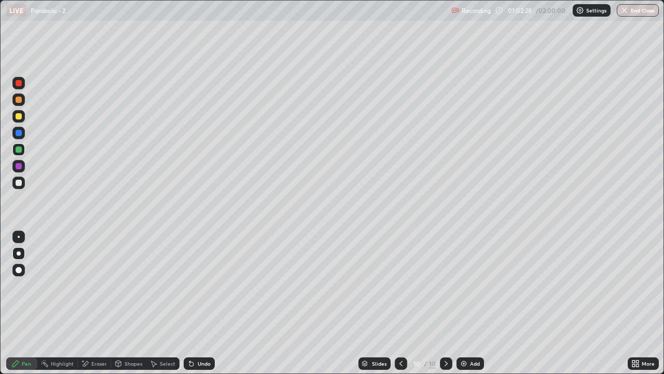
click at [201, 307] on div "Undo" at bounding box center [199, 363] width 31 height 12
click at [470, 307] on div "Add" at bounding box center [471, 363] width 28 height 12
click at [23, 182] on div at bounding box center [18, 182] width 12 height 12
click at [19, 150] on div at bounding box center [19, 149] width 6 height 6
click at [401, 307] on div at bounding box center [402, 363] width 12 height 12
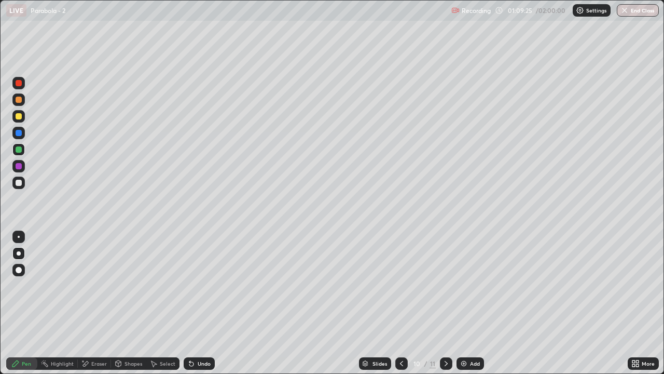
click at [404, 307] on div at bounding box center [402, 363] width 12 height 12
click at [397, 307] on div at bounding box center [402, 363] width 12 height 21
click at [403, 307] on div at bounding box center [402, 363] width 12 height 21
click at [400, 307] on div at bounding box center [402, 363] width 12 height 12
click at [397, 307] on div at bounding box center [402, 363] width 12 height 12
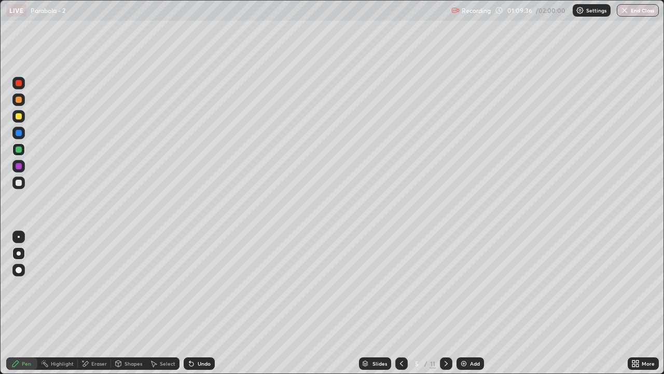
click at [443, 307] on div at bounding box center [446, 363] width 12 height 12
click at [444, 307] on div at bounding box center [446, 363] width 12 height 21
click at [444, 307] on icon at bounding box center [446, 363] width 8 height 8
click at [444, 307] on div at bounding box center [446, 363] width 12 height 12
click at [199, 307] on div "Undo" at bounding box center [199, 363] width 31 height 12
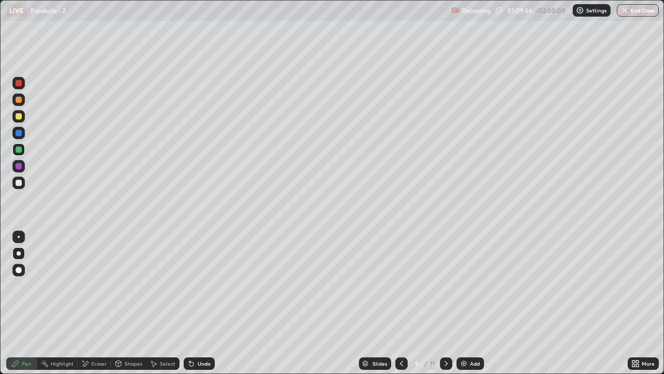
click at [445, 307] on icon at bounding box center [446, 363] width 8 height 8
click at [445, 307] on div at bounding box center [446, 363] width 12 height 12
click at [21, 115] on div at bounding box center [19, 116] width 6 height 6
click at [205, 307] on div "Undo" at bounding box center [204, 363] width 13 height 5
click at [93, 307] on div "Eraser" at bounding box center [94, 363] width 33 height 12
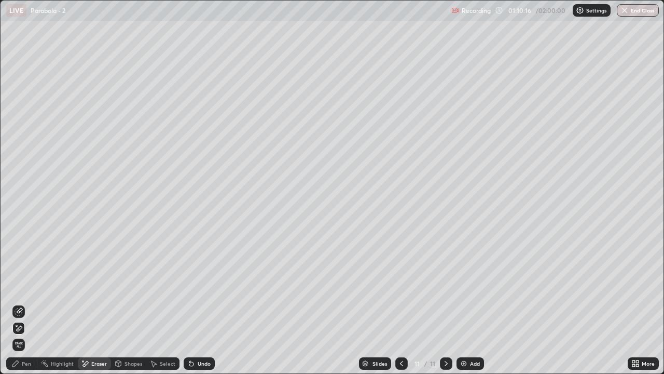
click at [20, 307] on icon at bounding box center [19, 311] width 8 height 8
click at [25, 307] on div "Pen" at bounding box center [21, 363] width 31 height 12
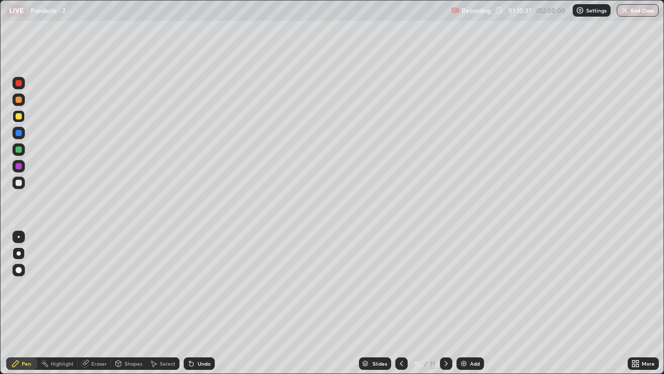
click at [128, 307] on div "Shapes" at bounding box center [134, 363] width 18 height 5
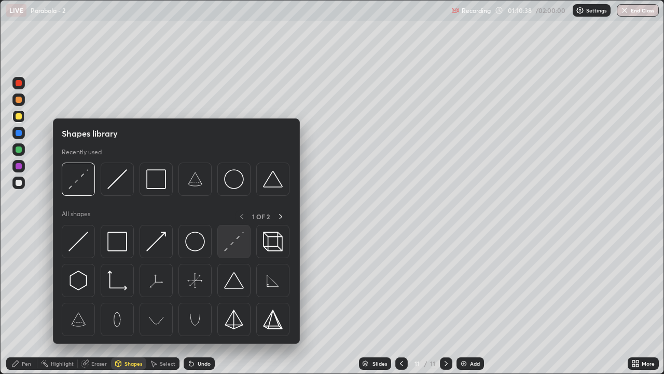
click at [232, 246] on img at bounding box center [234, 242] width 20 height 20
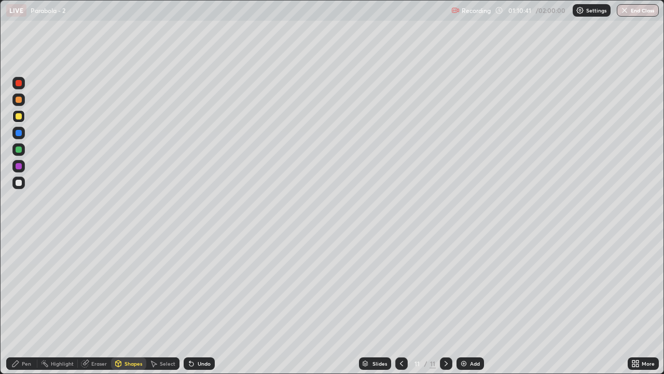
click at [16, 307] on div "Pen" at bounding box center [21, 363] width 31 height 12
click at [201, 307] on div "Undo" at bounding box center [204, 363] width 13 height 5
click at [126, 307] on div "Shapes" at bounding box center [128, 363] width 35 height 12
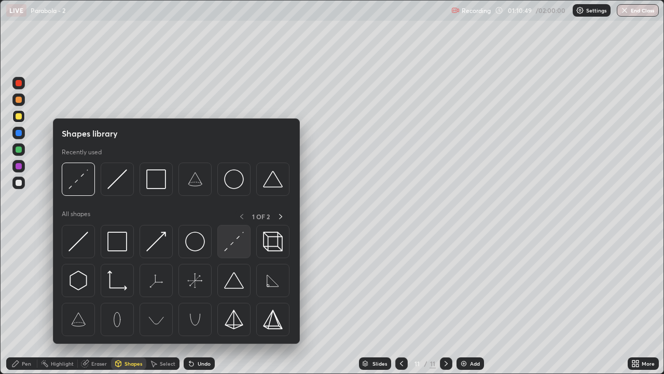
click at [232, 242] on img at bounding box center [234, 242] width 20 height 20
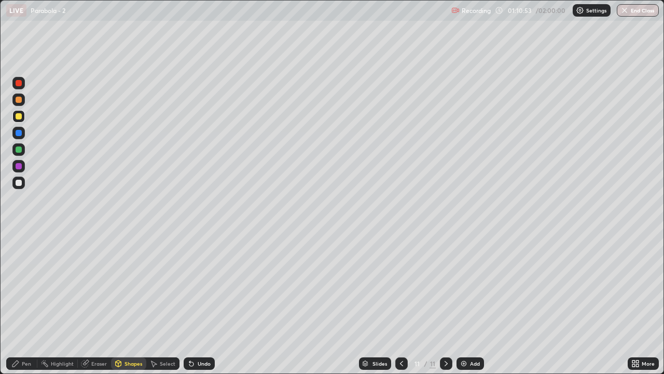
click at [20, 307] on div "Pen" at bounding box center [21, 363] width 31 height 12
click at [18, 184] on div at bounding box center [19, 183] width 6 height 6
click at [202, 307] on div "Undo" at bounding box center [199, 363] width 31 height 12
click at [203, 307] on div "Undo" at bounding box center [199, 363] width 31 height 12
click at [210, 307] on div "Undo" at bounding box center [199, 363] width 31 height 12
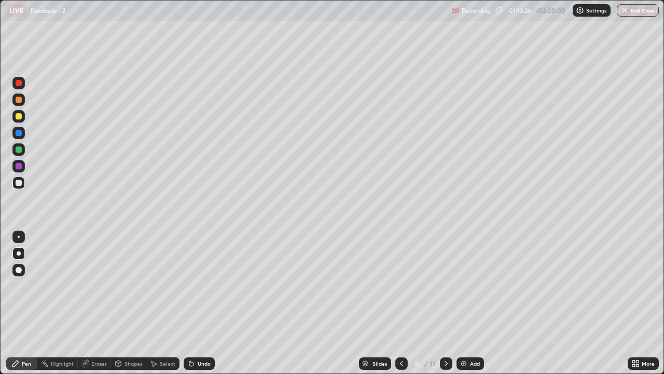
click at [210, 307] on div "Undo" at bounding box center [199, 363] width 31 height 12
click at [199, 307] on div "Undo" at bounding box center [199, 363] width 31 height 12
click at [195, 307] on div "Undo" at bounding box center [199, 363] width 31 height 12
click at [202, 307] on div "Undo" at bounding box center [204, 363] width 13 height 5
click at [198, 307] on div "Undo" at bounding box center [204, 363] width 13 height 5
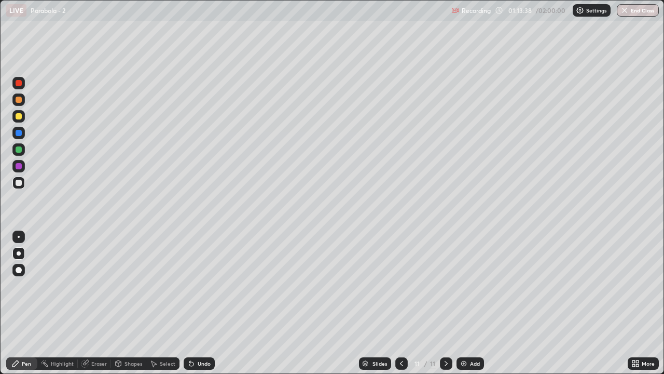
click at [198, 307] on div "Undo" at bounding box center [204, 363] width 13 height 5
click at [471, 307] on div "Add" at bounding box center [471, 363] width 28 height 12
click at [19, 146] on div at bounding box center [19, 149] width 6 height 6
click at [22, 186] on div at bounding box center [18, 182] width 12 height 12
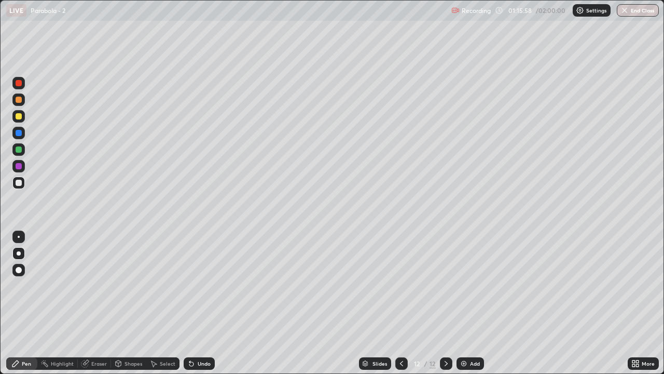
click at [91, 307] on div "Eraser" at bounding box center [99, 363] width 16 height 5
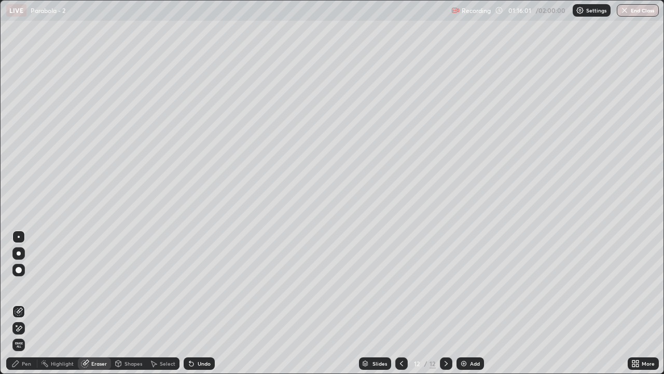
click at [22, 307] on div "Pen" at bounding box center [21, 363] width 31 height 12
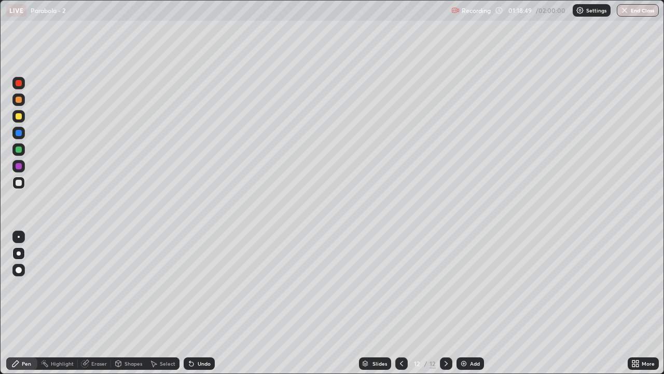
click at [203, 307] on div "Undo" at bounding box center [204, 363] width 13 height 5
click at [23, 151] on div at bounding box center [18, 149] width 12 height 12
click at [473, 307] on div "Add" at bounding box center [471, 363] width 28 height 12
click at [198, 307] on div "Undo" at bounding box center [204, 363] width 13 height 5
click at [130, 307] on div "Shapes" at bounding box center [128, 363] width 35 height 12
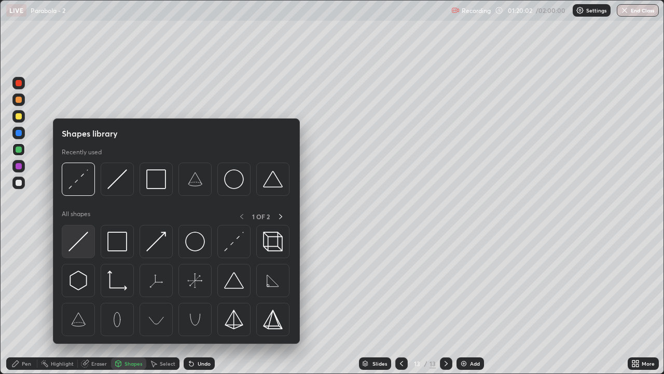
click at [82, 242] on img at bounding box center [79, 242] width 20 height 20
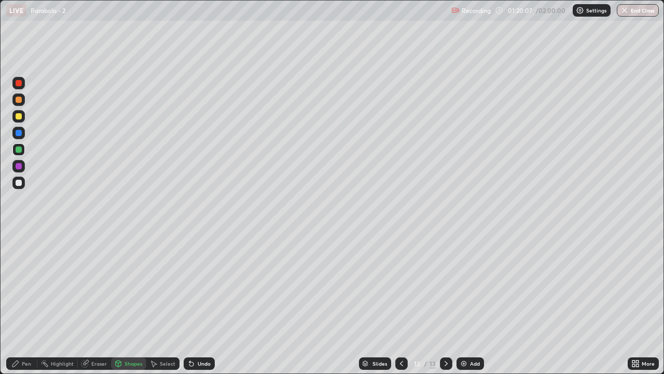
click at [22, 307] on div "Pen" at bounding box center [21, 363] width 31 height 12
click at [19, 182] on div at bounding box center [19, 183] width 6 height 6
click at [131, 307] on div "Shapes" at bounding box center [134, 363] width 18 height 5
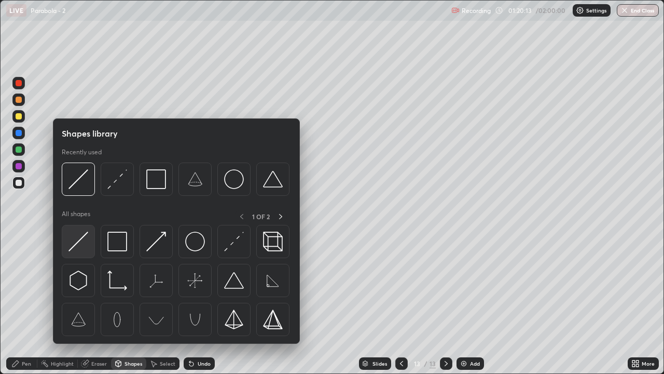
click at [80, 241] on img at bounding box center [79, 242] width 20 height 20
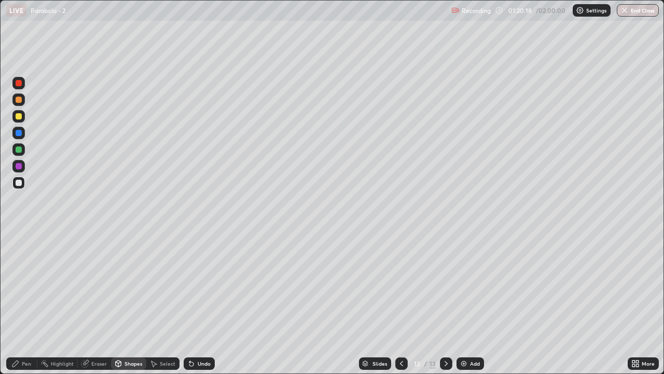
click at [16, 307] on icon at bounding box center [15, 363] width 8 height 8
click at [470, 307] on div "Add" at bounding box center [471, 363] width 28 height 12
click at [20, 150] on div at bounding box center [19, 149] width 6 height 6
click at [400, 307] on icon at bounding box center [402, 363] width 8 height 8
click at [444, 307] on icon at bounding box center [446, 363] width 8 height 8
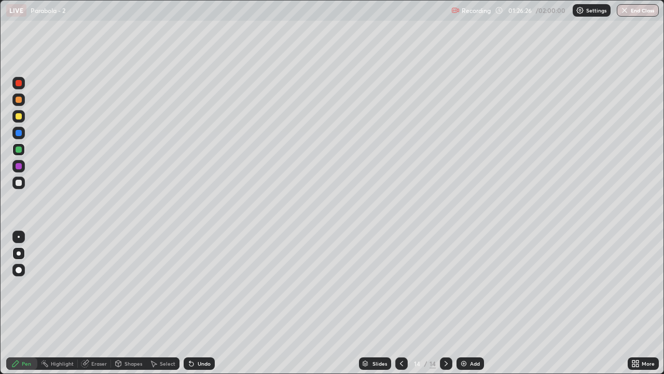
click at [19, 183] on div at bounding box center [19, 183] width 6 height 6
click at [128, 307] on div "Shapes" at bounding box center [128, 363] width 35 height 12
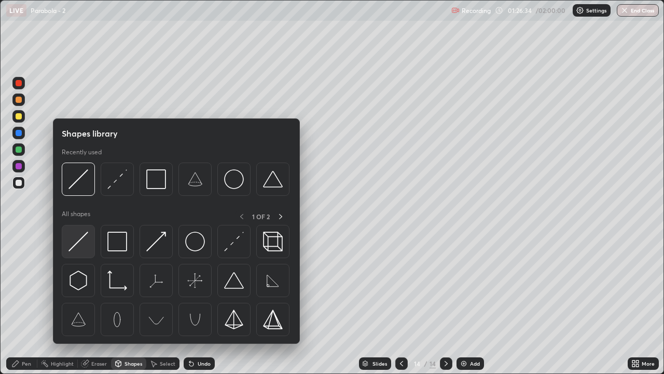
click at [80, 246] on img at bounding box center [79, 242] width 20 height 20
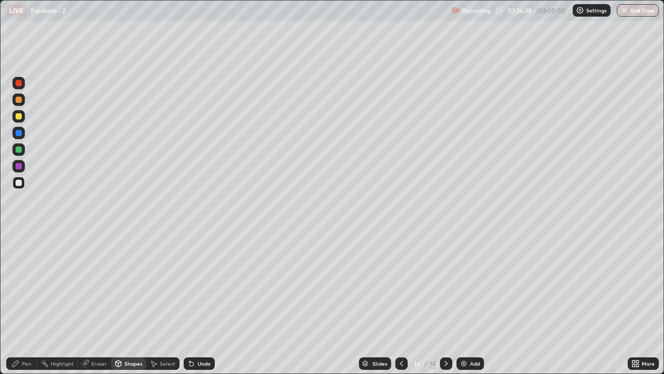
click at [28, 307] on div "Pen" at bounding box center [21, 363] width 31 height 12
click at [20, 120] on div at bounding box center [18, 116] width 12 height 12
click at [128, 307] on div "Shapes" at bounding box center [134, 363] width 18 height 5
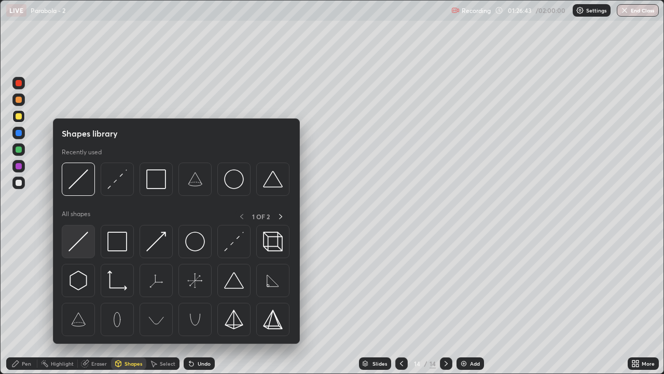
click at [82, 243] on img at bounding box center [79, 242] width 20 height 20
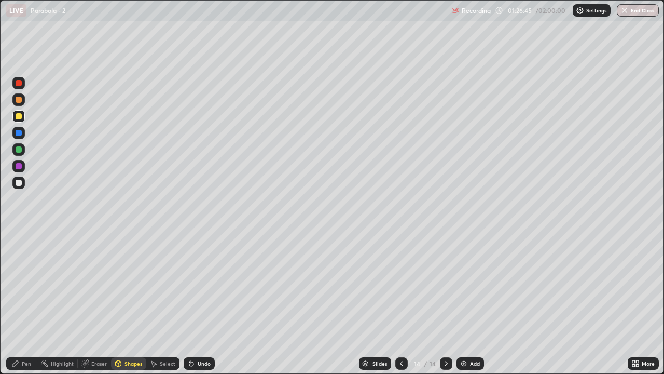
click at [206, 307] on div "Undo" at bounding box center [204, 363] width 13 height 5
click at [16, 149] on div at bounding box center [19, 149] width 6 height 6
click at [18, 307] on div "Pen" at bounding box center [21, 363] width 31 height 12
click at [133, 307] on div "Shapes" at bounding box center [134, 363] width 18 height 5
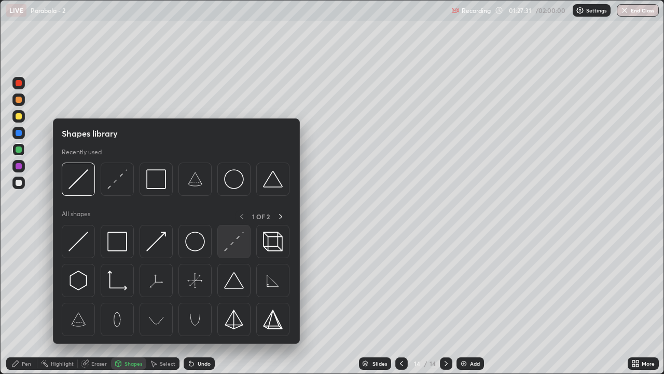
click at [237, 242] on img at bounding box center [234, 242] width 20 height 20
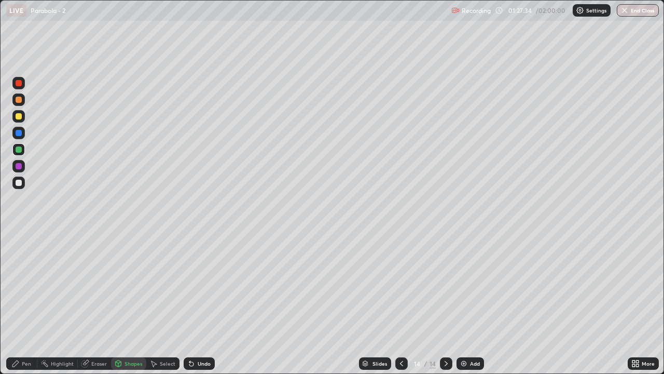
click at [28, 307] on div "Pen" at bounding box center [26, 363] width 9 height 5
click at [203, 307] on div "Undo" at bounding box center [204, 363] width 13 height 5
click at [129, 307] on div "Shapes" at bounding box center [134, 363] width 18 height 5
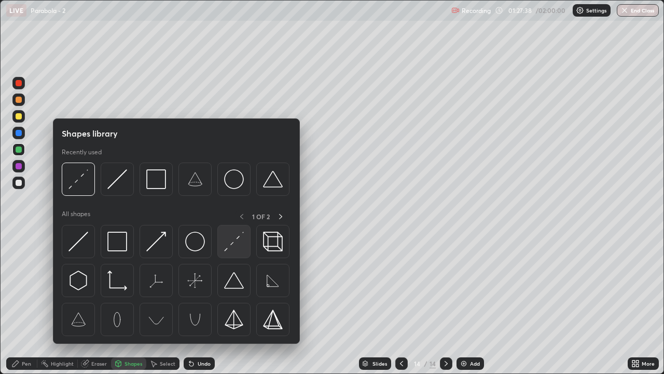
click at [240, 245] on img at bounding box center [234, 242] width 20 height 20
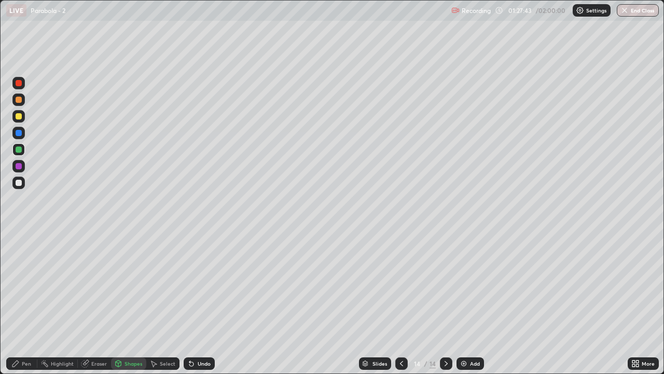
click at [23, 307] on div "Pen" at bounding box center [26, 363] width 9 height 5
click at [19, 307] on div "Pen" at bounding box center [21, 363] width 31 height 12
click at [199, 307] on div "Undo" at bounding box center [204, 363] width 13 height 5
click at [196, 307] on div "Undo" at bounding box center [199, 363] width 31 height 12
click at [24, 116] on div at bounding box center [18, 116] width 12 height 12
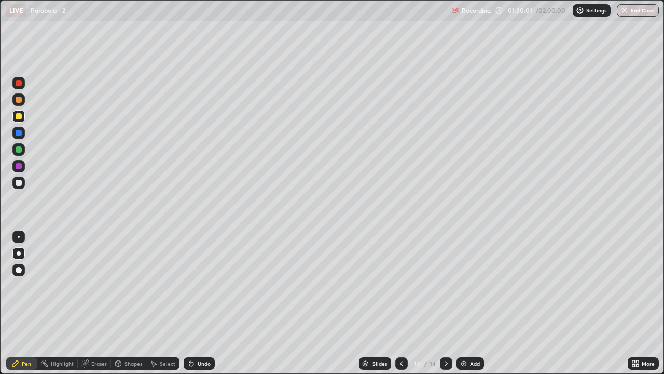
click at [17, 99] on div at bounding box center [19, 100] width 6 height 6
click at [19, 184] on div at bounding box center [19, 183] width 6 height 6
click at [205, 307] on div "Undo" at bounding box center [204, 363] width 13 height 5
click at [202, 307] on div "Undo" at bounding box center [199, 363] width 31 height 12
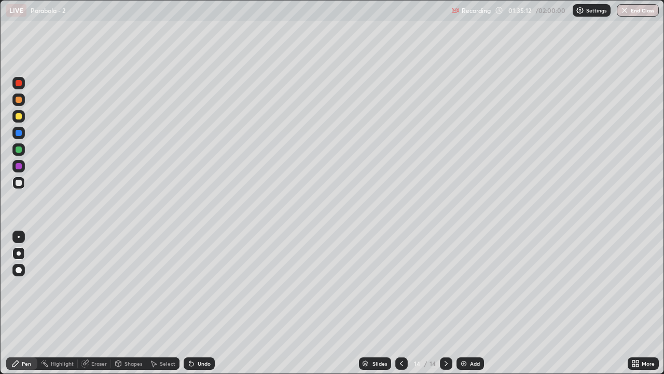
click at [93, 307] on div "Eraser" at bounding box center [99, 363] width 16 height 5
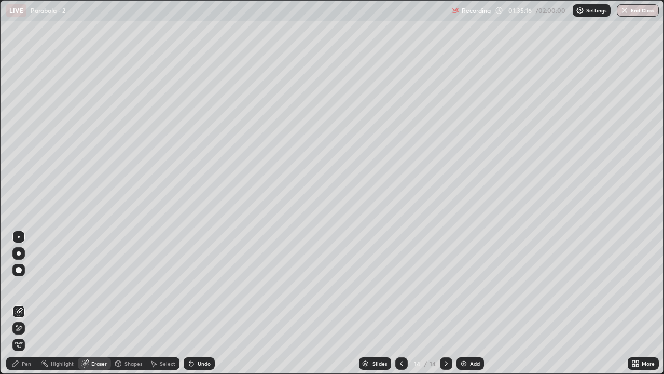
click at [25, 307] on div "Pen" at bounding box center [26, 363] width 9 height 5
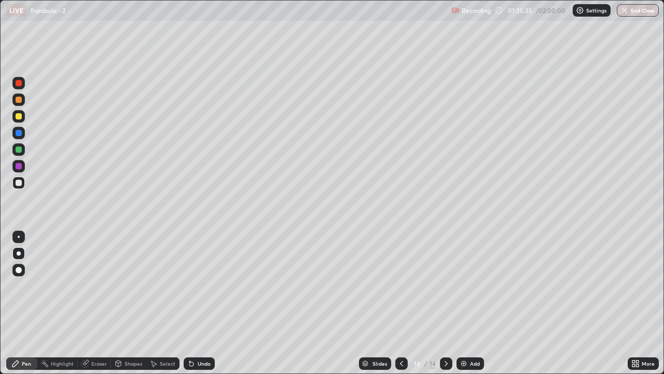
click at [473, 307] on div "Add" at bounding box center [471, 363] width 28 height 12
click at [202, 307] on div "Undo" at bounding box center [204, 363] width 13 height 5
click at [201, 307] on div "Undo" at bounding box center [199, 363] width 31 height 12
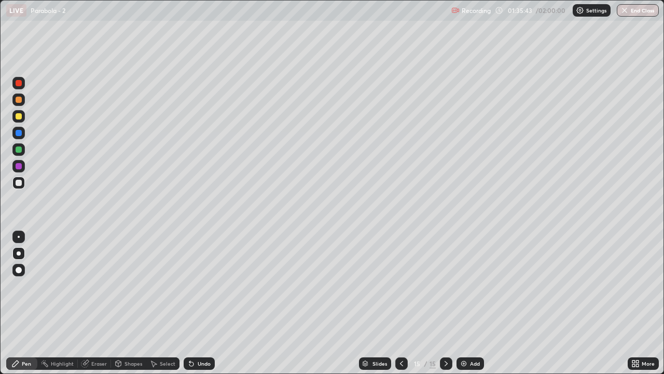
click at [200, 307] on div "Undo" at bounding box center [199, 363] width 31 height 12
click at [196, 307] on div "Undo" at bounding box center [199, 363] width 31 height 12
click at [402, 307] on icon at bounding box center [402, 363] width 8 height 8
click at [449, 307] on div at bounding box center [446, 363] width 12 height 12
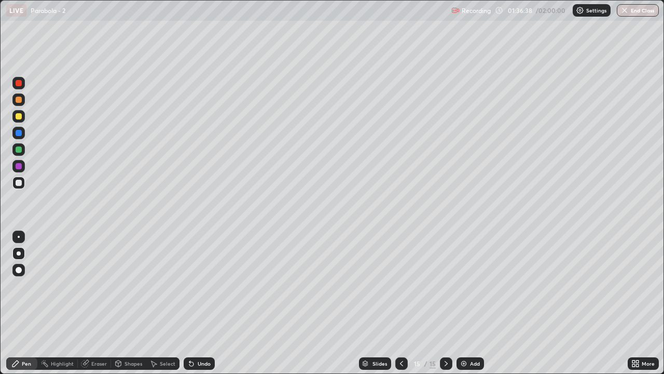
click at [398, 307] on div at bounding box center [402, 363] width 12 height 12
click at [444, 307] on icon at bounding box center [446, 363] width 8 height 8
click at [400, 307] on icon at bounding box center [402, 363] width 8 height 8
click at [444, 307] on icon at bounding box center [446, 363] width 8 height 8
click at [15, 154] on div at bounding box center [18, 149] width 12 height 12
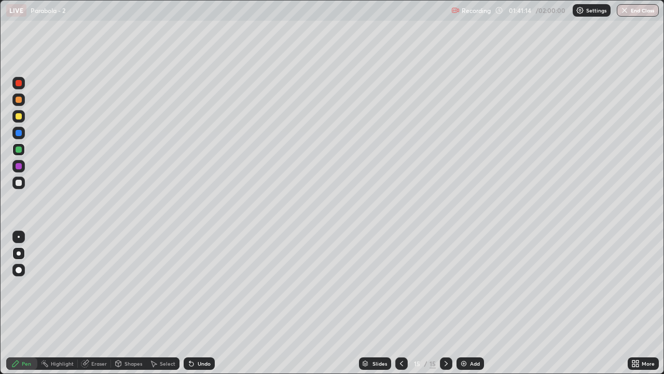
click at [21, 181] on div at bounding box center [19, 183] width 6 height 6
click at [19, 183] on div at bounding box center [19, 183] width 6 height 6
click at [94, 307] on div "Eraser" at bounding box center [94, 363] width 33 height 12
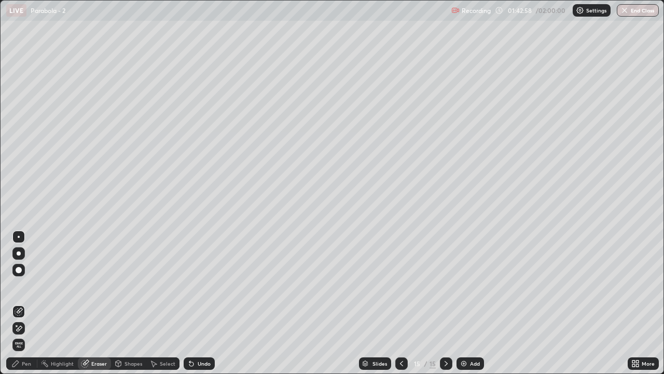
click at [21, 307] on icon at bounding box center [19, 328] width 8 height 9
click at [23, 307] on div "Pen" at bounding box center [26, 363] width 9 height 5
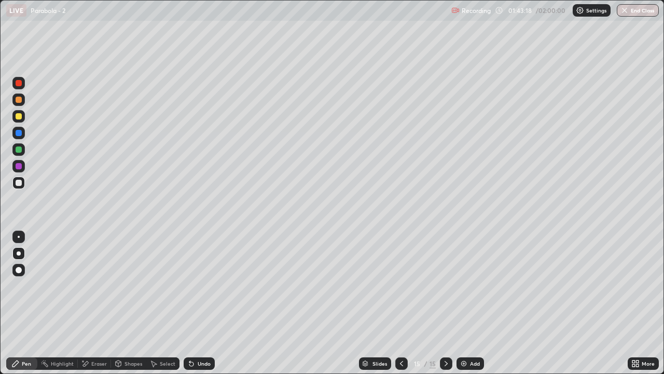
click at [202, 307] on div "Undo" at bounding box center [204, 363] width 13 height 5
click at [89, 307] on div "Eraser" at bounding box center [94, 363] width 33 height 12
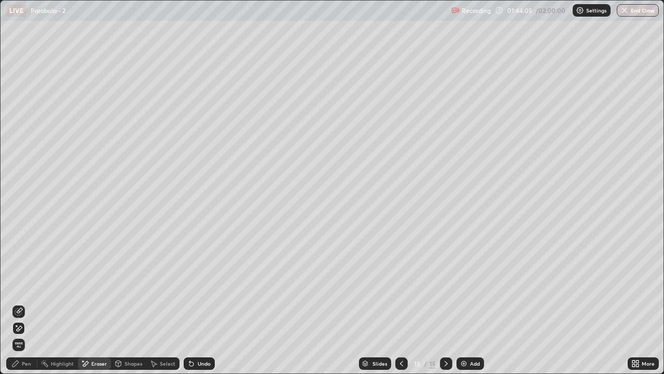
click at [24, 307] on div "Pen" at bounding box center [21, 363] width 31 height 12
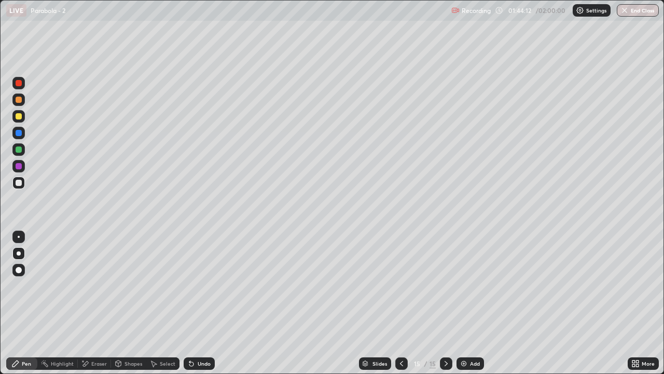
click at [202, 307] on div "Undo" at bounding box center [204, 363] width 13 height 5
click at [474, 307] on div "Add" at bounding box center [471, 363] width 28 height 12
click at [19, 188] on div at bounding box center [18, 182] width 12 height 12
click at [400, 307] on icon at bounding box center [402, 363] width 8 height 8
click at [443, 307] on div at bounding box center [446, 363] width 12 height 12
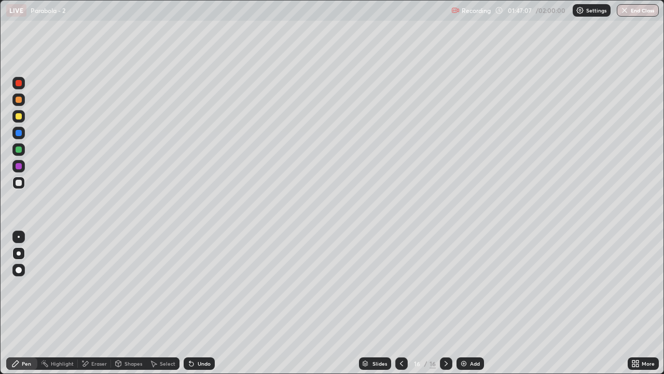
click at [398, 307] on icon at bounding box center [402, 363] width 8 height 8
click at [445, 307] on icon at bounding box center [446, 363] width 8 height 8
click at [123, 307] on div "Shapes" at bounding box center [128, 363] width 35 height 12
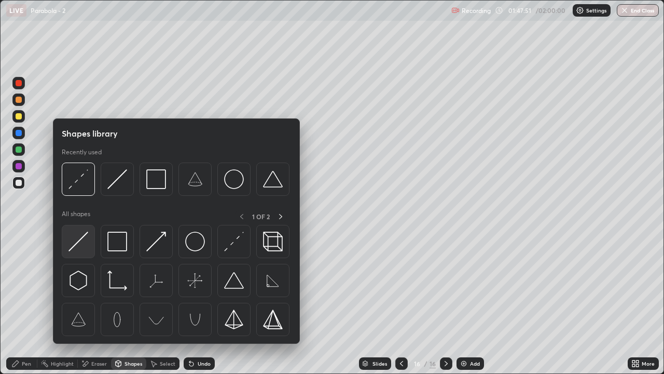
click at [78, 239] on img at bounding box center [79, 242] width 20 height 20
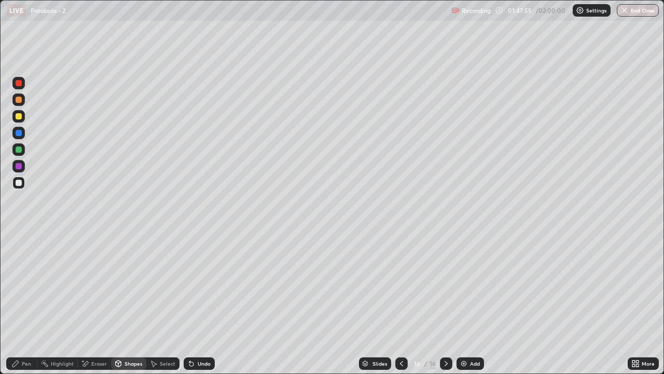
click at [21, 307] on div "Pen" at bounding box center [21, 363] width 31 height 12
click at [130, 307] on div "Shapes" at bounding box center [134, 363] width 18 height 5
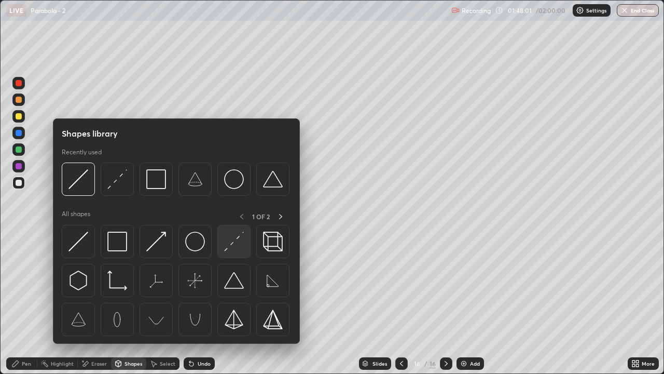
click at [232, 241] on img at bounding box center [234, 242] width 20 height 20
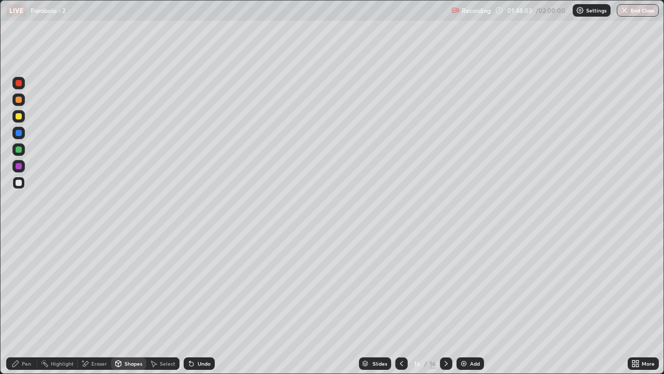
click at [21, 307] on div "Pen" at bounding box center [21, 363] width 31 height 12
click at [18, 118] on div at bounding box center [19, 116] width 6 height 6
click at [202, 307] on div "Undo" at bounding box center [204, 363] width 13 height 5
click at [197, 307] on div "Undo" at bounding box center [199, 363] width 31 height 12
click at [204, 307] on div "Undo" at bounding box center [204, 363] width 13 height 5
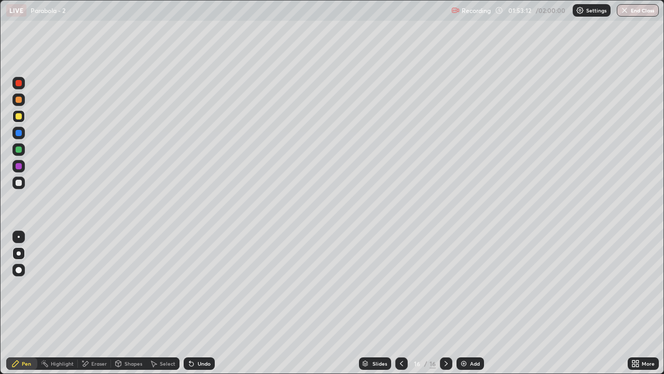
click at [203, 307] on div "Undo" at bounding box center [199, 363] width 31 height 12
click at [471, 307] on div "Add" at bounding box center [471, 363] width 28 height 12
click at [18, 188] on div at bounding box center [18, 182] width 12 height 12
click at [100, 307] on div "Eraser" at bounding box center [99, 363] width 16 height 5
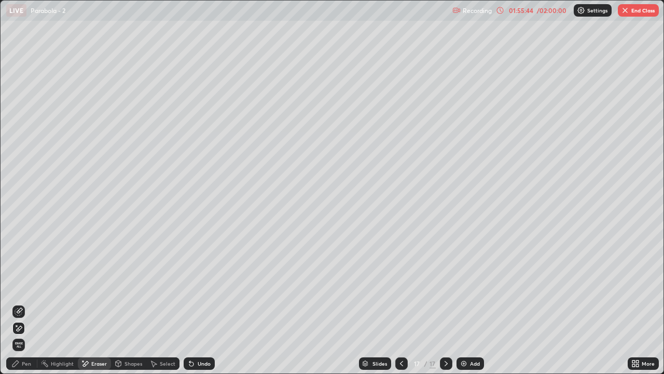
click at [24, 307] on div "Pen" at bounding box center [21, 363] width 31 height 12
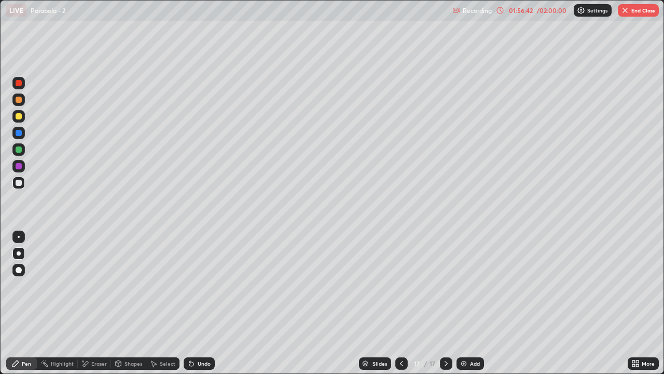
click at [201, 307] on div "Undo" at bounding box center [199, 363] width 31 height 12
click at [165, 307] on div "Select" at bounding box center [168, 363] width 16 height 5
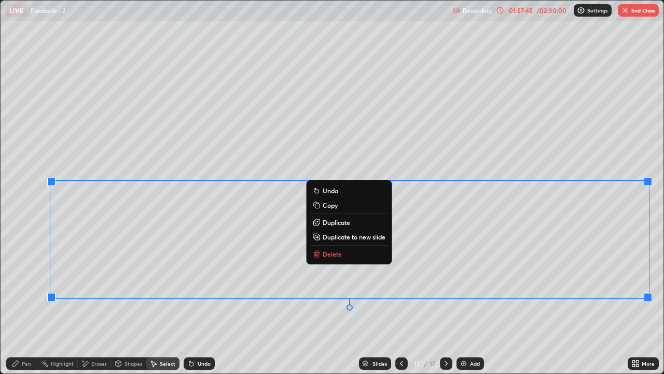
click at [356, 238] on p "Duplicate to new slide" at bounding box center [354, 237] width 63 height 8
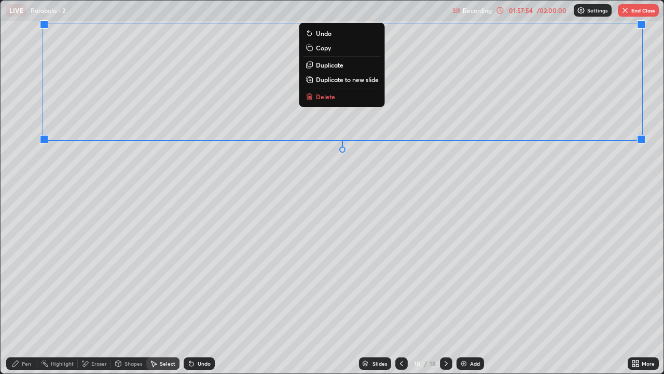
click at [18, 307] on icon at bounding box center [15, 363] width 8 height 8
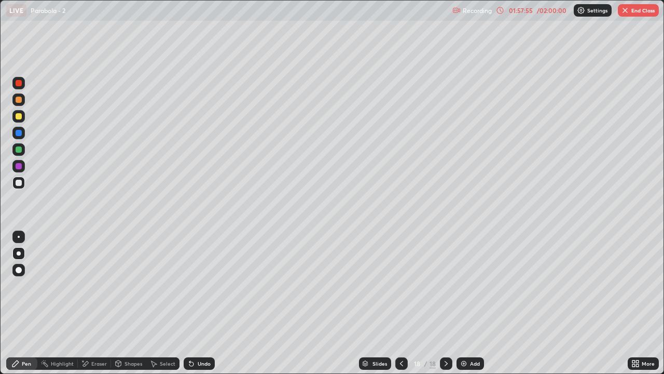
click at [402, 307] on icon at bounding box center [402, 363] width 8 height 8
click at [95, 307] on div "Eraser" at bounding box center [99, 363] width 16 height 5
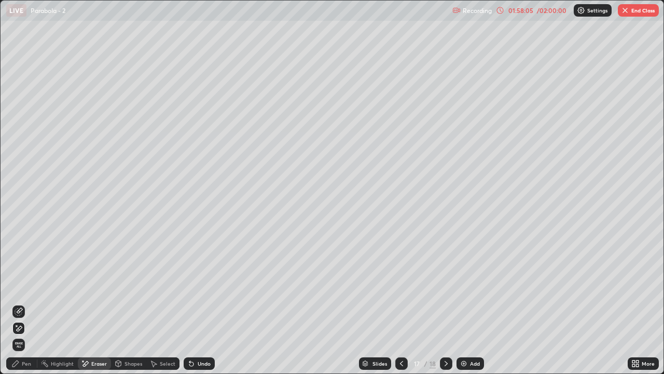
click at [25, 307] on div "Pen" at bounding box center [26, 363] width 9 height 5
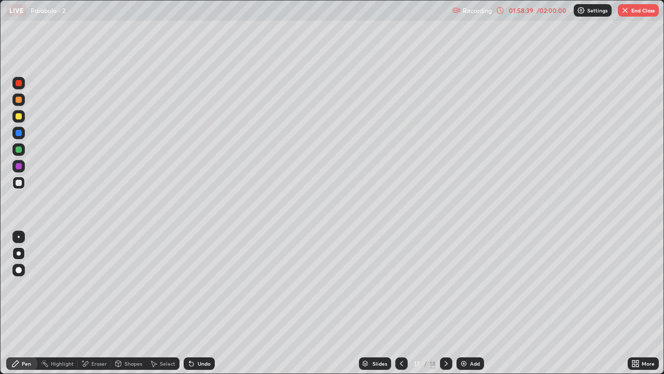
click at [444, 307] on icon at bounding box center [446, 363] width 8 height 8
click at [19, 114] on div at bounding box center [19, 116] width 6 height 6
click at [401, 307] on icon at bounding box center [402, 363] width 8 height 8
click at [444, 307] on icon at bounding box center [446, 363] width 8 height 8
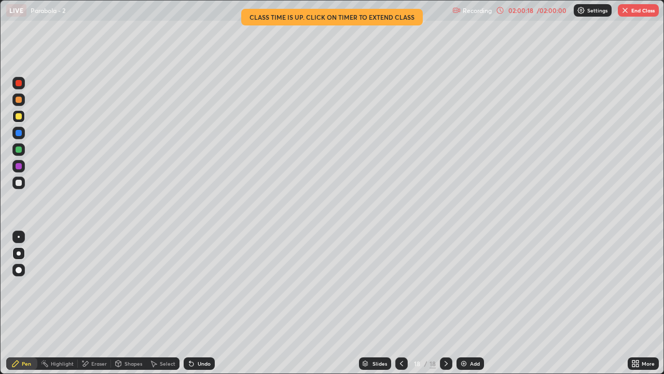
click at [401, 307] on icon at bounding box center [402, 363] width 8 height 8
click at [132, 307] on div "Shapes" at bounding box center [134, 363] width 18 height 5
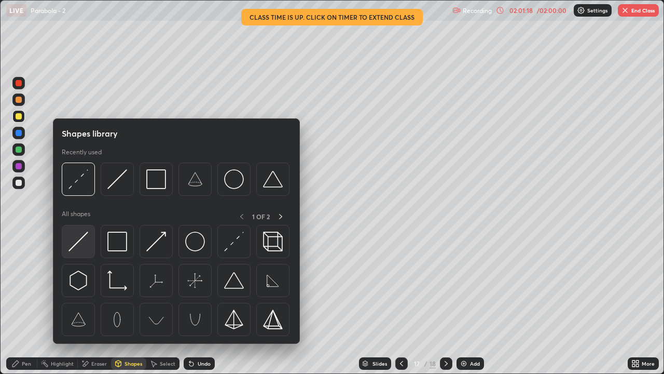
click at [80, 238] on img at bounding box center [79, 242] width 20 height 20
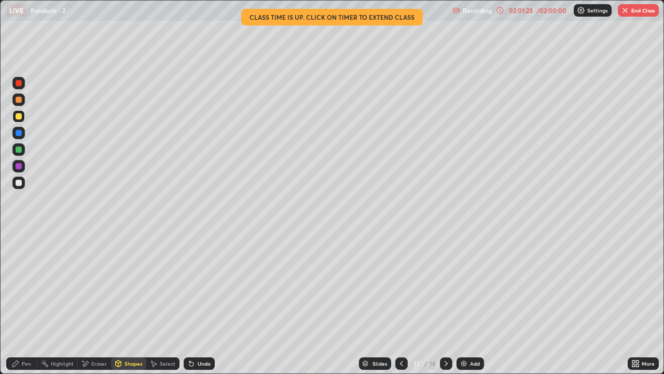
click at [23, 307] on div "Pen" at bounding box center [21, 363] width 31 height 12
click at [208, 307] on div "Undo" at bounding box center [199, 363] width 31 height 12
click at [199, 307] on div "Undo" at bounding box center [199, 363] width 31 height 12
click at [125, 307] on div "Shapes" at bounding box center [134, 363] width 18 height 5
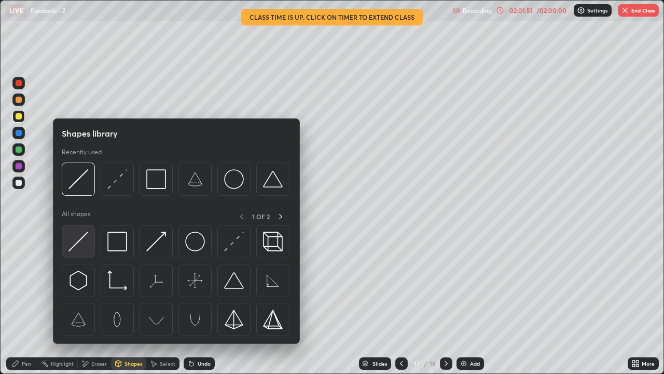
click at [80, 244] on img at bounding box center [79, 242] width 20 height 20
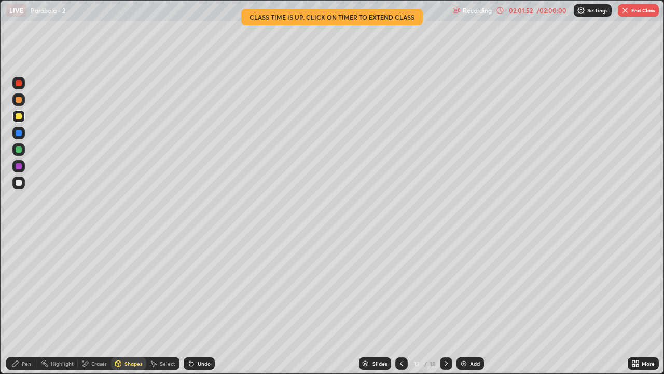
click at [20, 183] on div at bounding box center [19, 183] width 6 height 6
click at [26, 307] on div "Pen" at bounding box center [26, 363] width 9 height 5
click at [17, 120] on div at bounding box center [18, 116] width 12 height 12
click at [445, 307] on icon at bounding box center [446, 363] width 8 height 8
click at [402, 307] on icon at bounding box center [402, 363] width 8 height 8
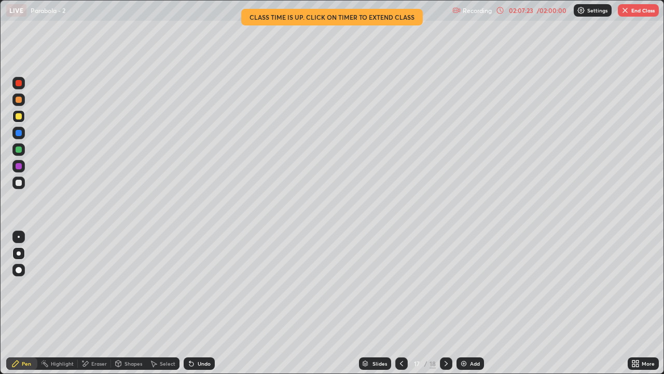
click at [633, 9] on button "End Class" at bounding box center [638, 10] width 41 height 12
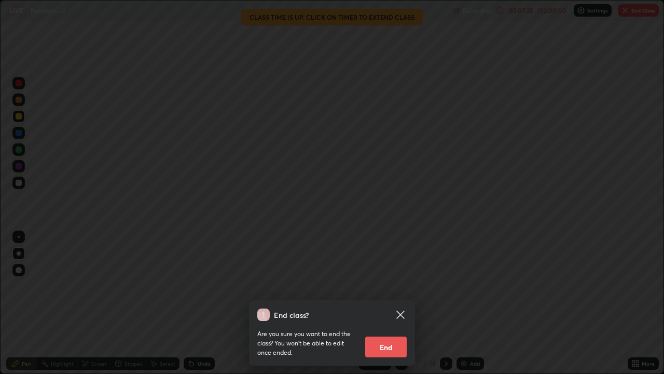
click at [380, 307] on button "End" at bounding box center [386, 346] width 42 height 21
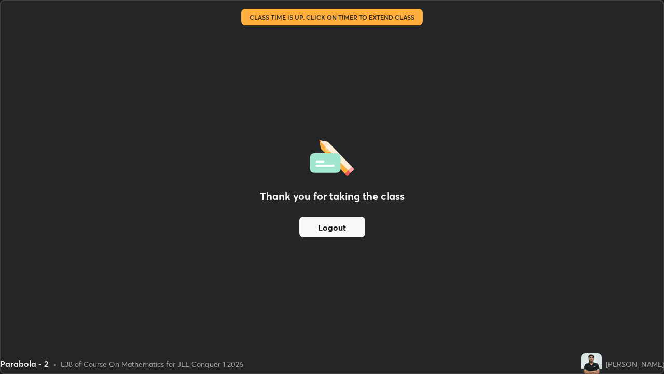
click at [292, 75] on div "Thank you for taking the class Logout" at bounding box center [332, 187] width 663 height 373
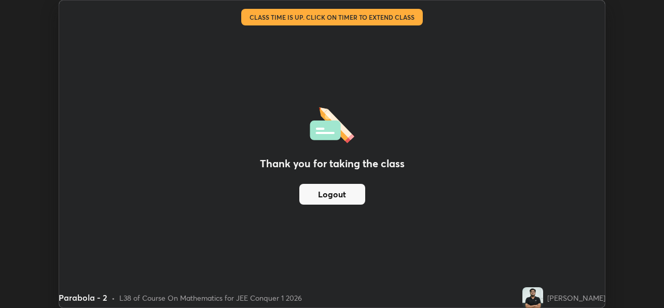
scroll to position [51604, 51247]
